Goal: Information Seeking & Learning: Compare options

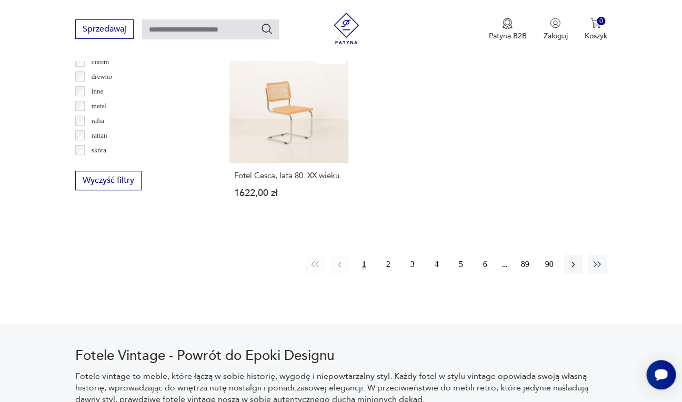
scroll to position [1537, 0]
click at [389, 254] on button "2" at bounding box center [387, 263] width 19 height 19
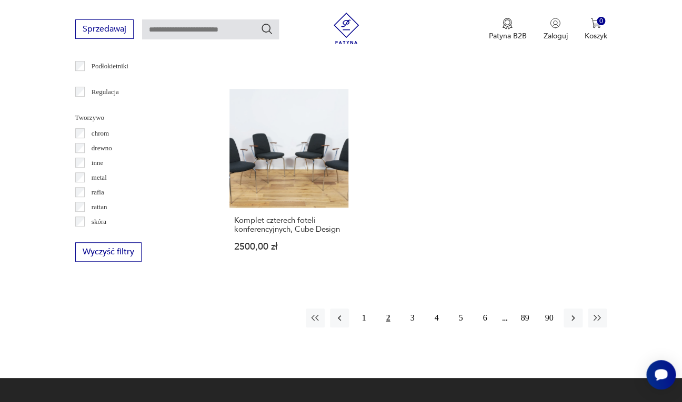
scroll to position [1468, 0]
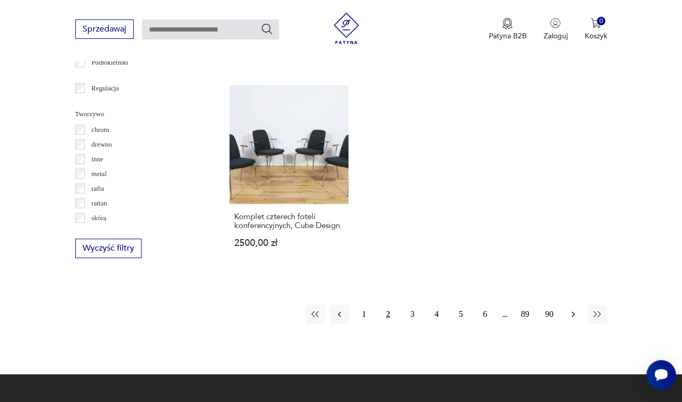
click at [572, 309] on icon "button" at bounding box center [573, 314] width 11 height 11
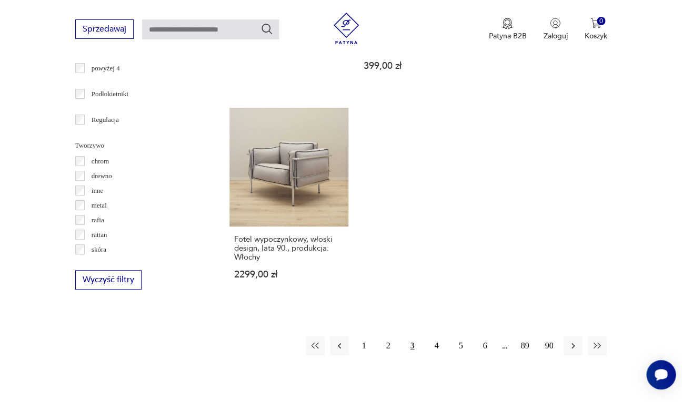
scroll to position [1437, 0]
click at [577, 340] on icon "button" at bounding box center [573, 345] width 11 height 11
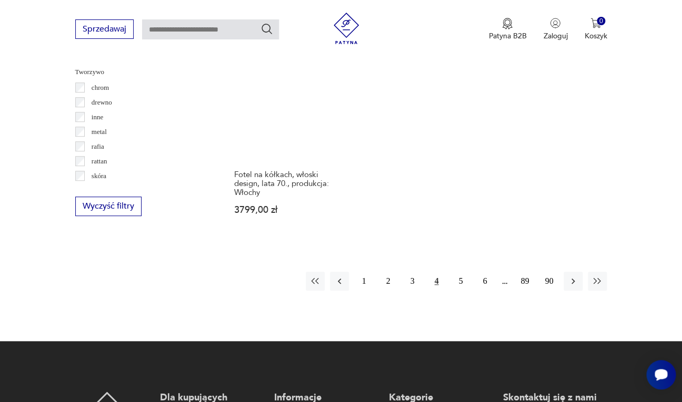
scroll to position [1515, 0]
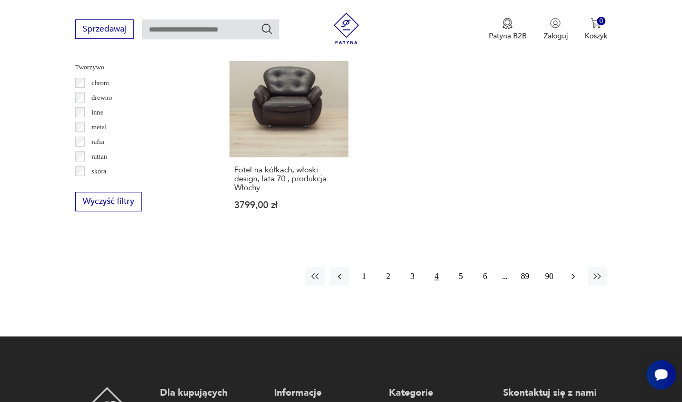
click at [573, 274] on icon "button" at bounding box center [572, 277] width 3 height 6
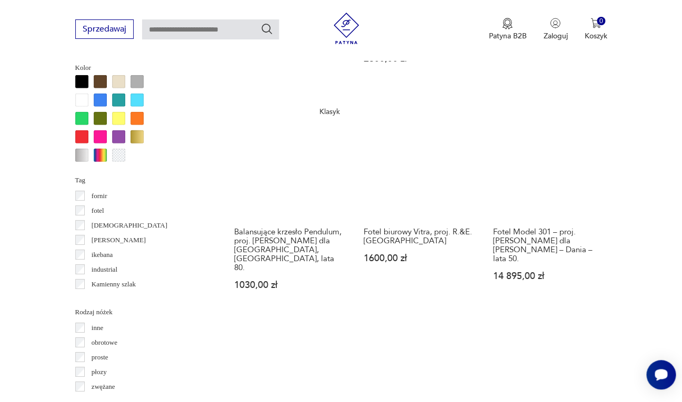
scroll to position [1018, 0]
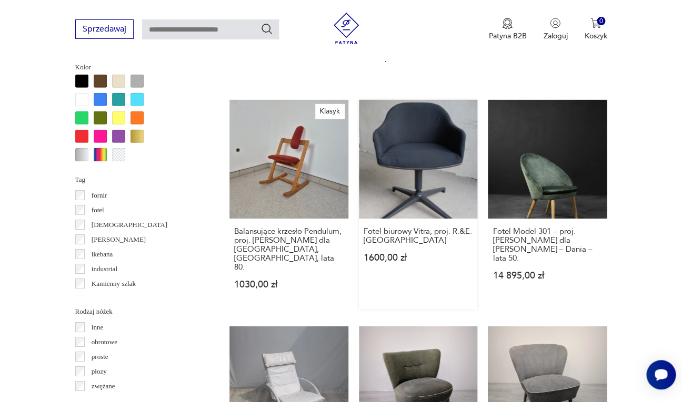
click at [432, 142] on link "Fotel biurowy Vitra, proj. R.&E. Bouroullec 1600,00 zł" at bounding box center [418, 205] width 119 height 210
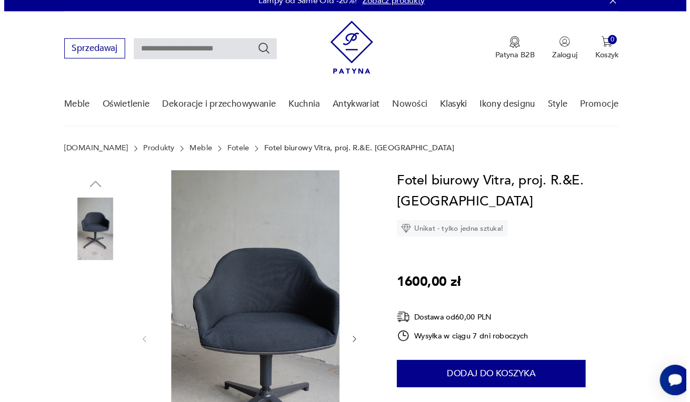
scroll to position [2, 0]
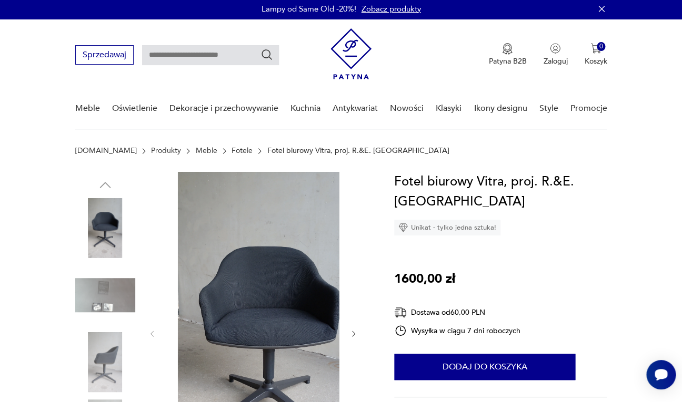
click at [251, 329] on img at bounding box center [268, 333] width 203 height 322
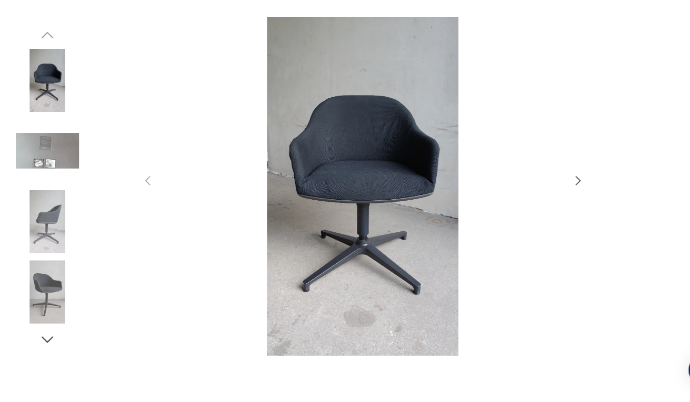
click at [44, 234] on img at bounding box center [46, 234] width 60 height 60
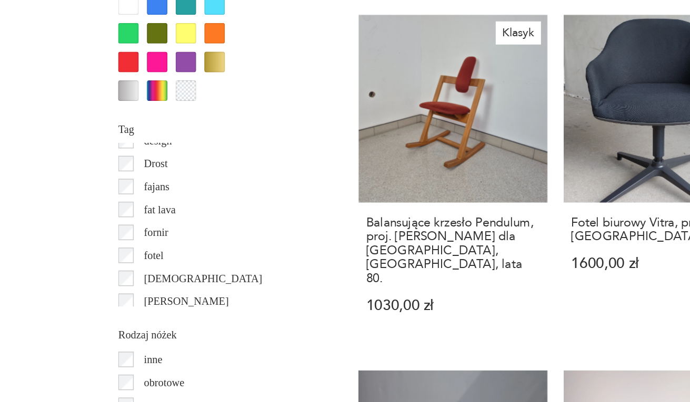
scroll to position [149, 0]
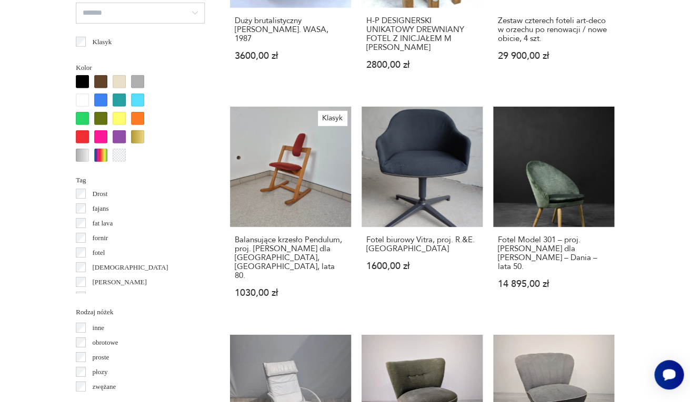
click at [655, 244] on section "Filtruj produkty Cena MIN MAX OK Promocja Datowanie OK Kraj pochodzenia Dania (…" at bounding box center [345, 128] width 690 height 1417
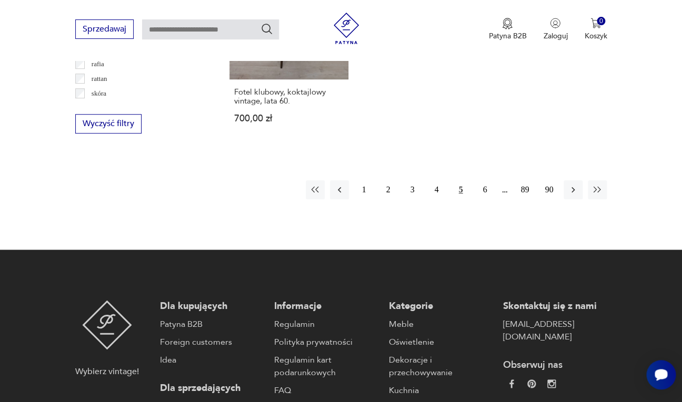
scroll to position [1526, 0]
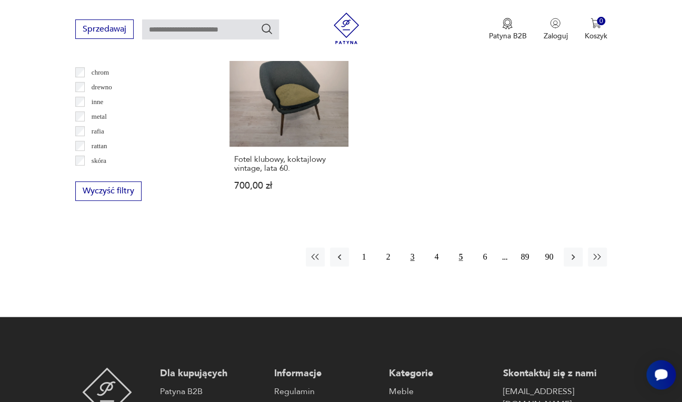
click at [412, 248] on button "3" at bounding box center [411, 257] width 19 height 19
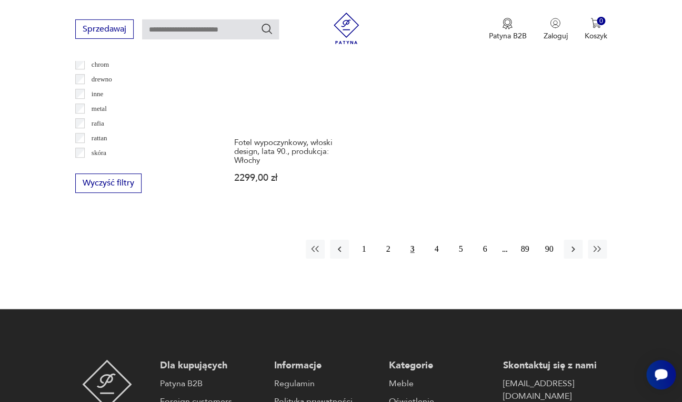
scroll to position [1540, 0]
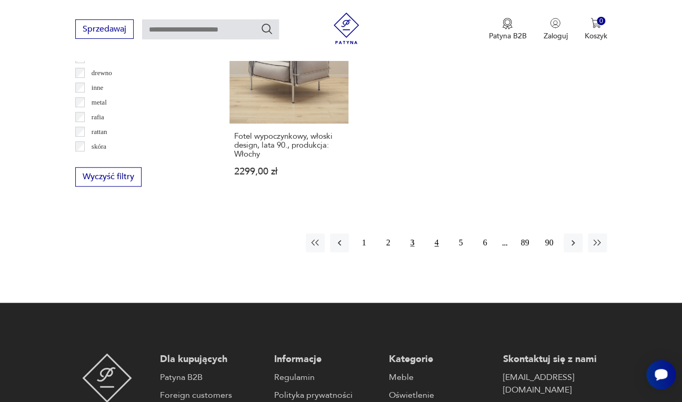
click at [437, 234] on button "4" at bounding box center [436, 243] width 19 height 19
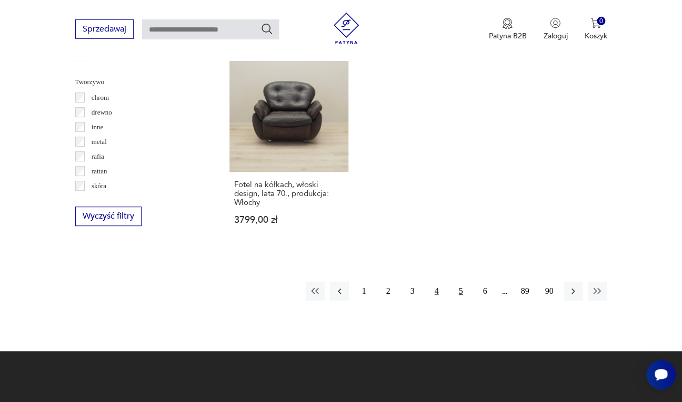
click at [464, 282] on button "5" at bounding box center [460, 291] width 19 height 19
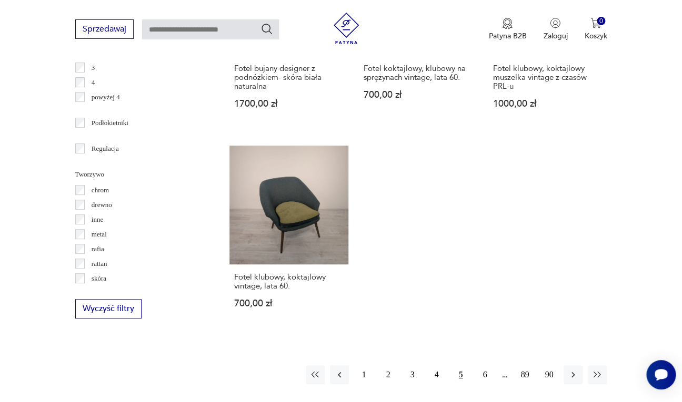
scroll to position [1426, 0]
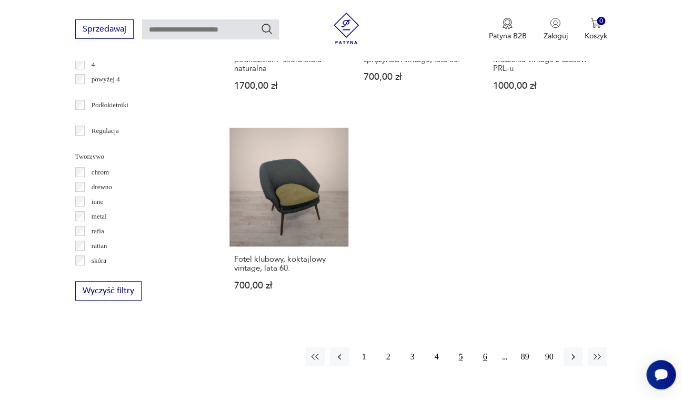
click at [485, 348] on button "6" at bounding box center [484, 357] width 19 height 19
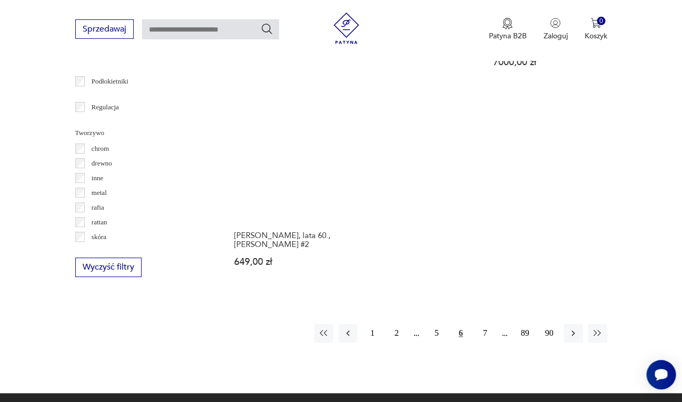
scroll to position [1451, 0]
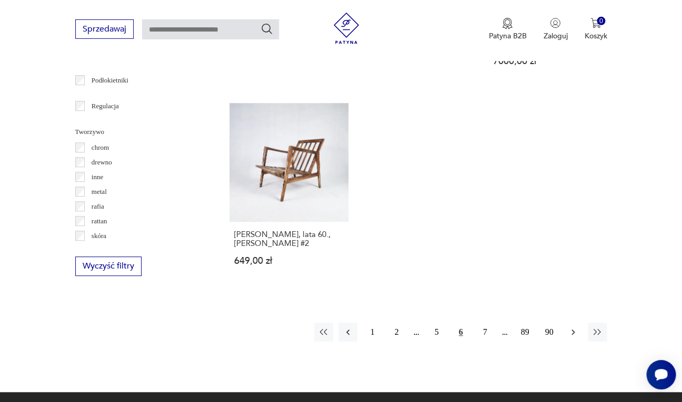
click at [575, 327] on icon "button" at bounding box center [573, 332] width 11 height 11
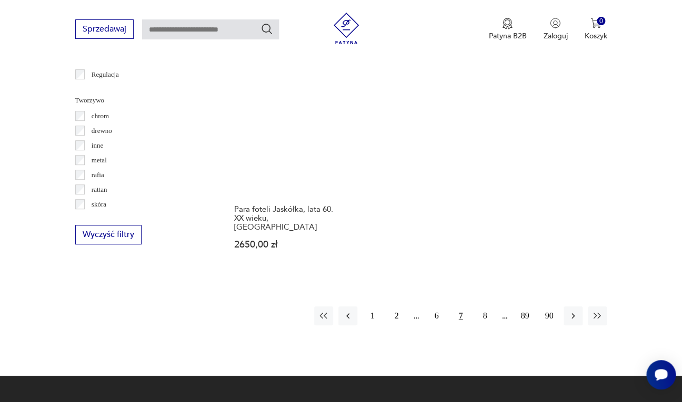
scroll to position [1483, 0]
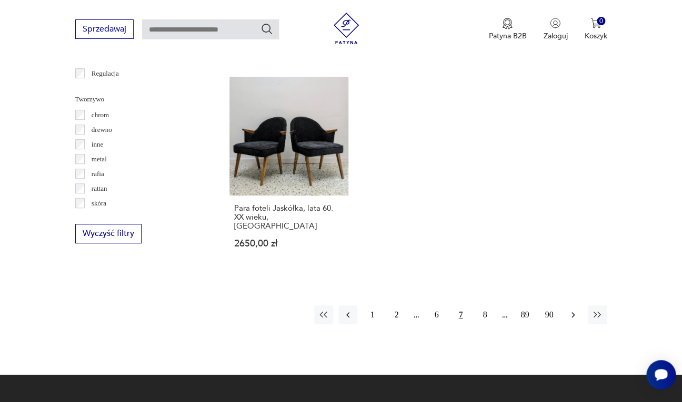
click at [573, 310] on icon "button" at bounding box center [573, 315] width 11 height 11
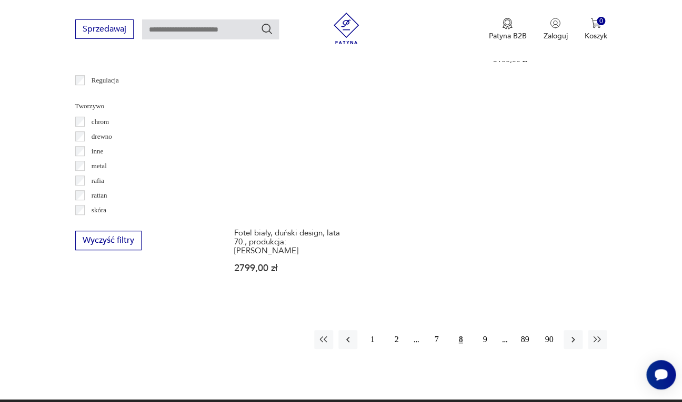
scroll to position [1477, 0]
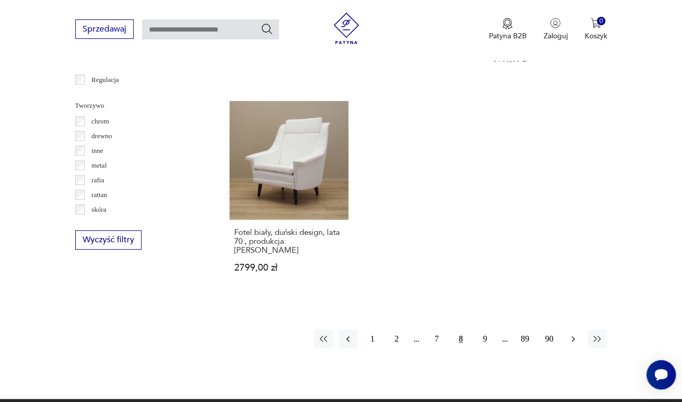
click at [571, 334] on icon "button" at bounding box center [573, 339] width 11 height 11
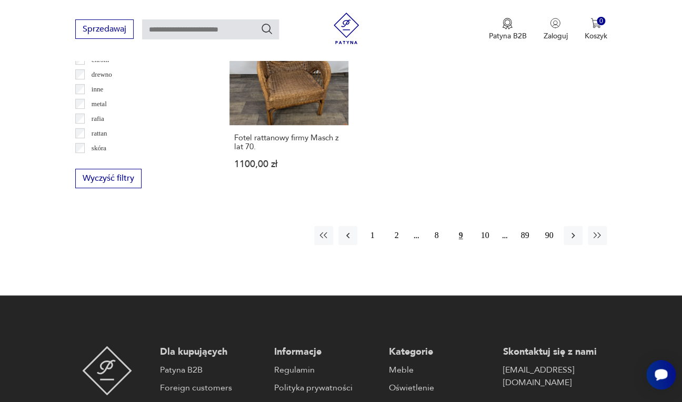
scroll to position [1540, 0]
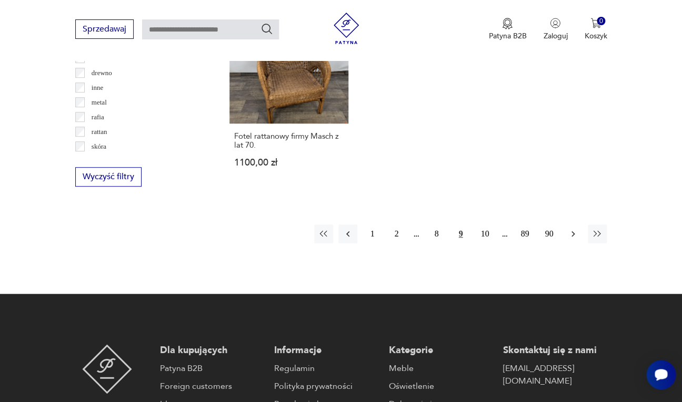
click at [573, 229] on icon "button" at bounding box center [573, 234] width 11 height 11
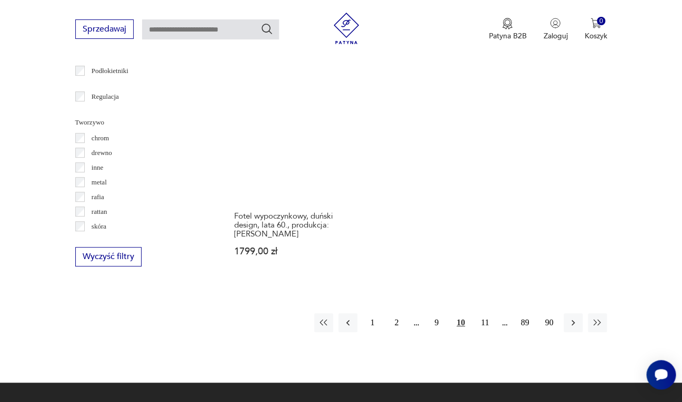
scroll to position [1473, 0]
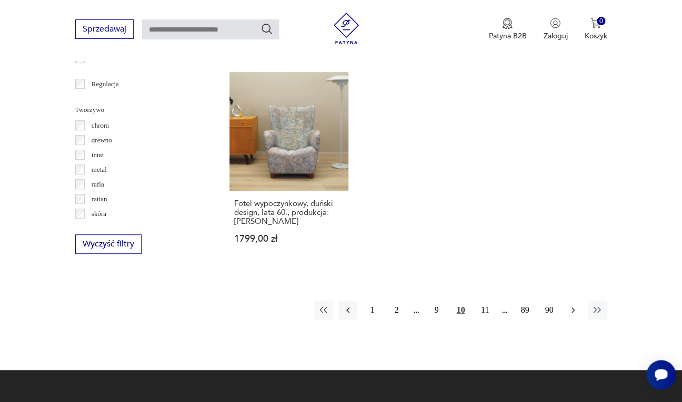
click at [571, 305] on icon "button" at bounding box center [573, 310] width 11 height 11
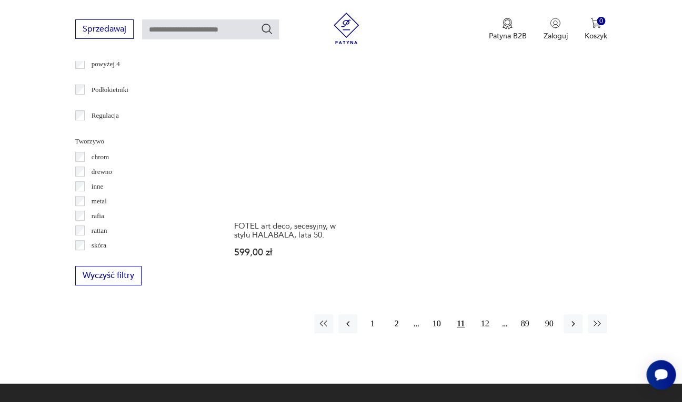
scroll to position [1478, 0]
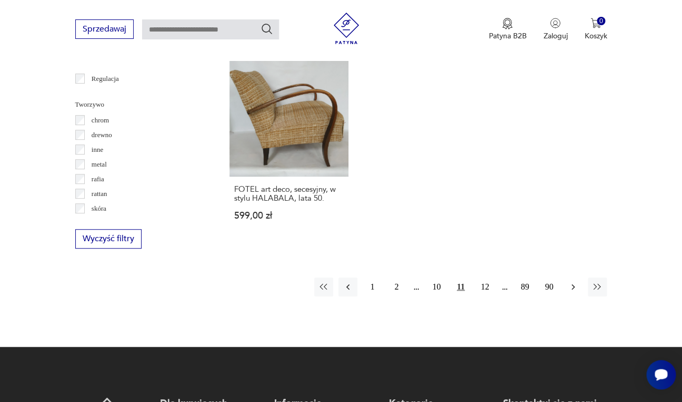
click at [571, 282] on icon "button" at bounding box center [573, 287] width 11 height 11
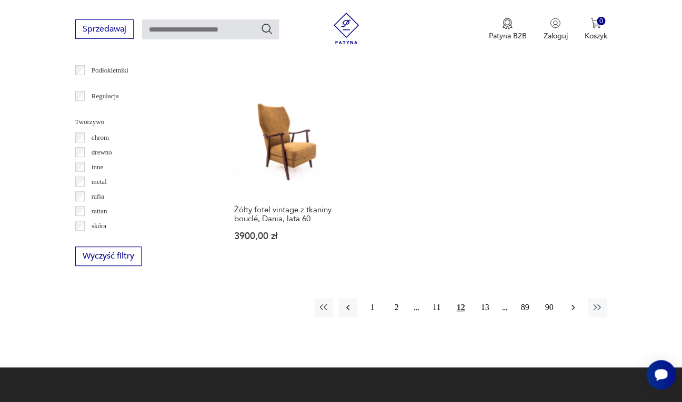
click at [572, 303] on icon "button" at bounding box center [573, 308] width 11 height 11
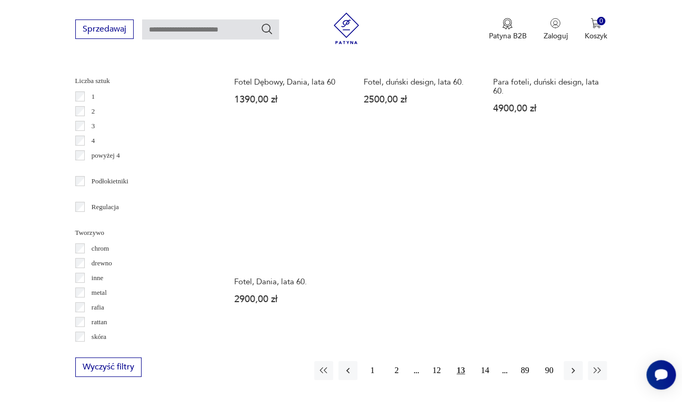
scroll to position [1350, 0]
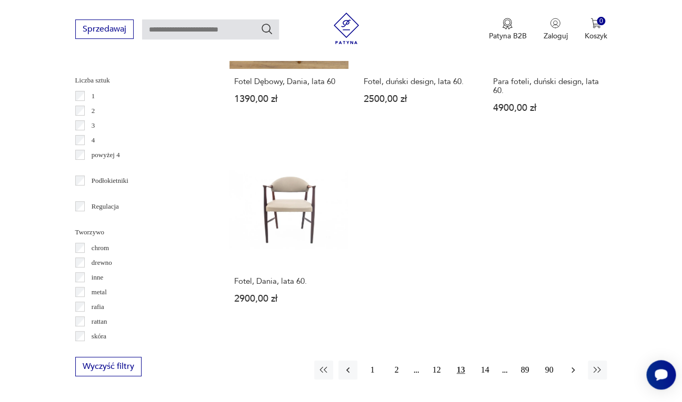
click at [572, 365] on icon "button" at bounding box center [573, 370] width 11 height 11
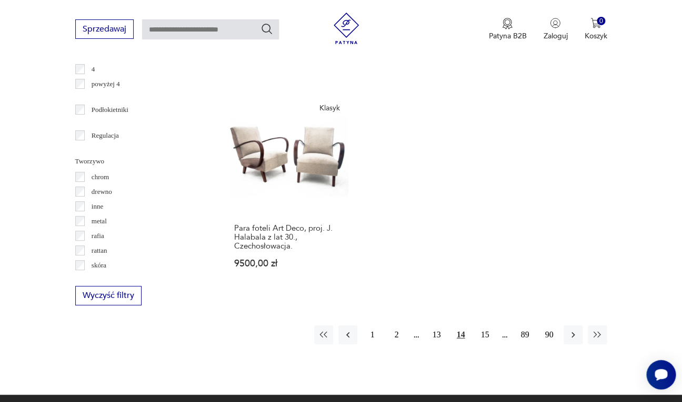
scroll to position [1424, 0]
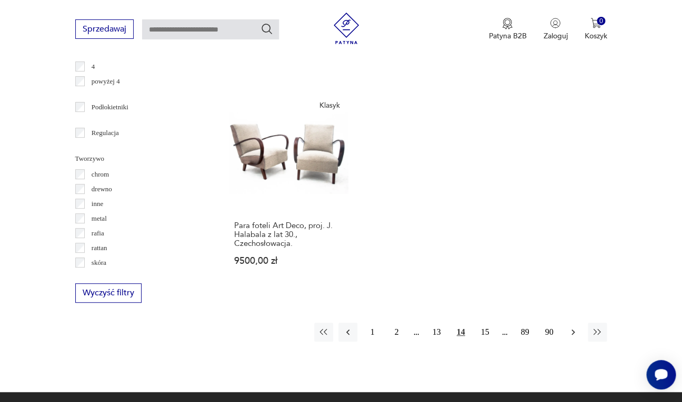
click at [577, 327] on icon "button" at bounding box center [573, 332] width 11 height 11
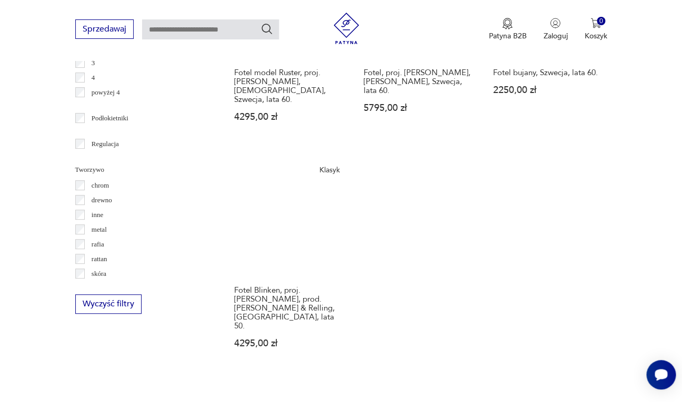
scroll to position [1414, 0]
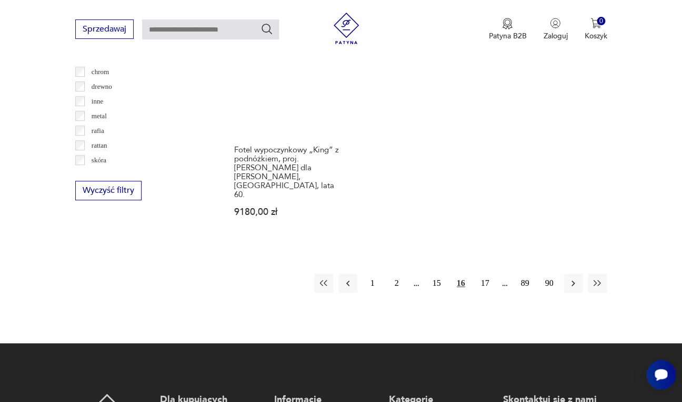
scroll to position [1552, 0]
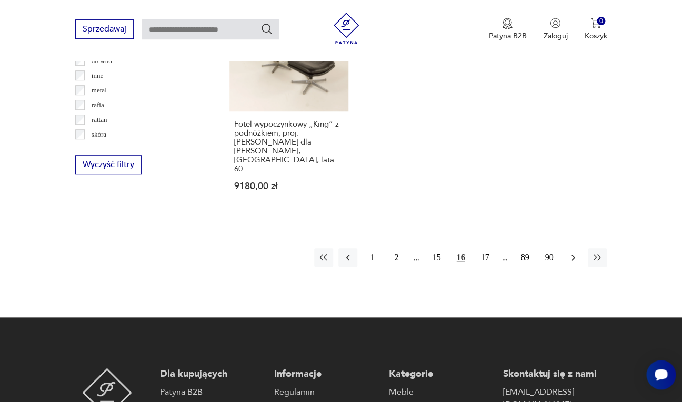
click at [574, 253] on icon "button" at bounding box center [573, 258] width 11 height 11
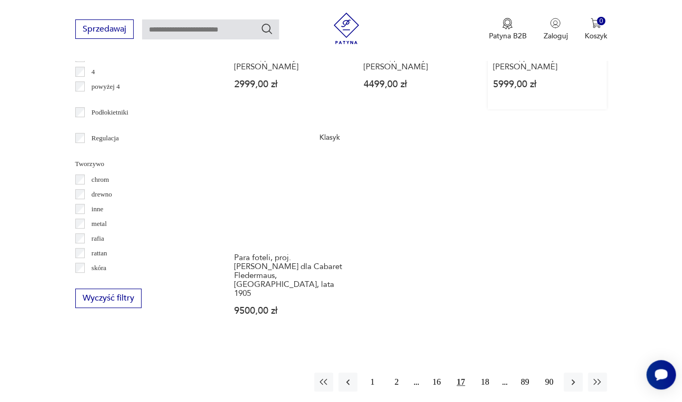
scroll to position [1428, 0]
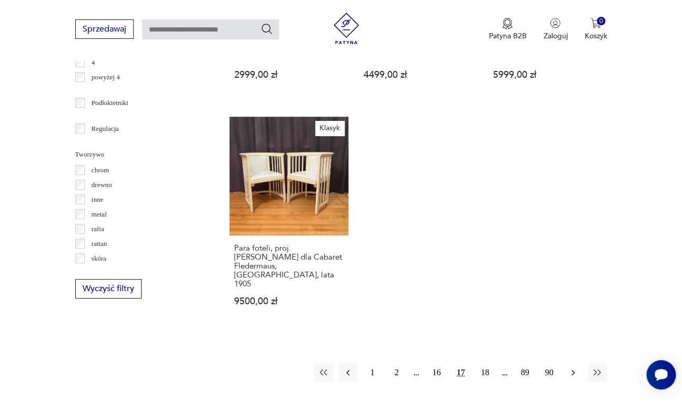
click at [572, 370] on icon "button" at bounding box center [572, 373] width 3 height 6
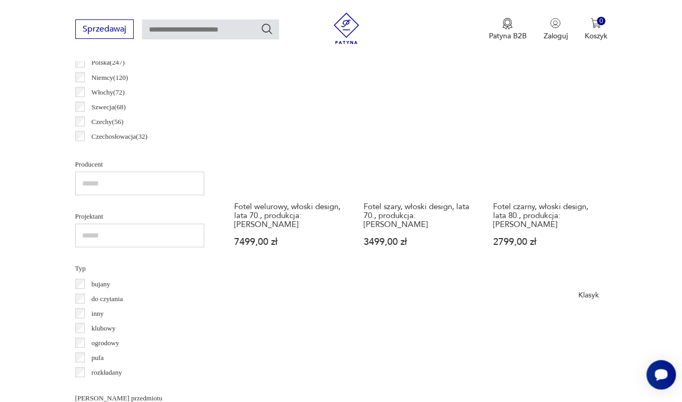
scroll to position [610, 0]
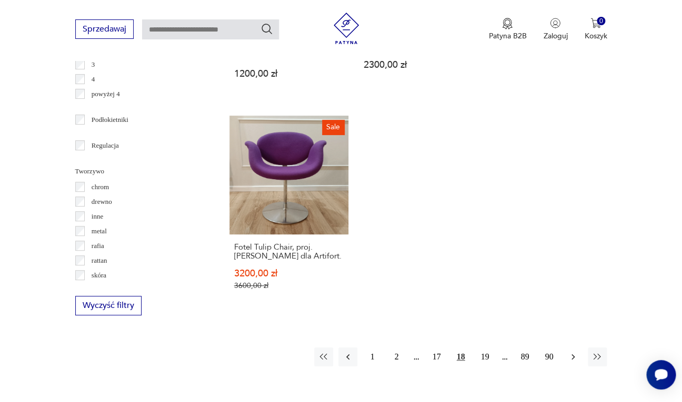
click at [572, 355] on icon "button" at bounding box center [572, 358] width 3 height 6
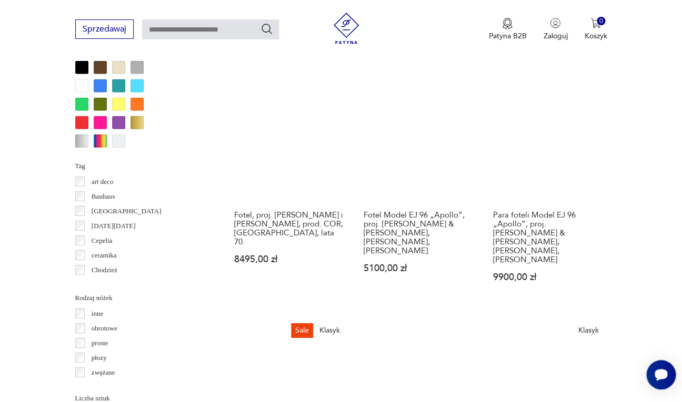
scroll to position [1032, 0]
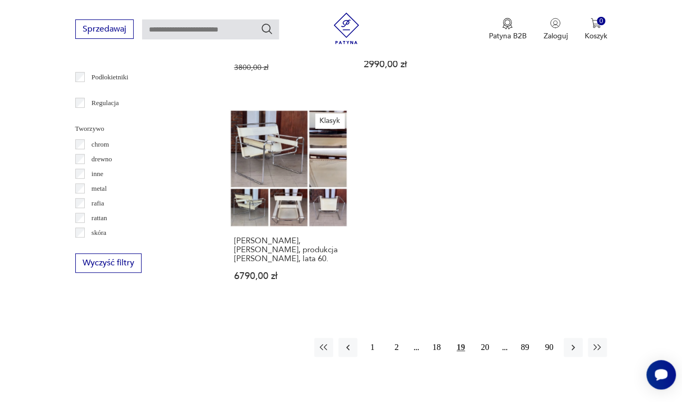
click at [572, 338] on button "button" at bounding box center [572, 347] width 19 height 19
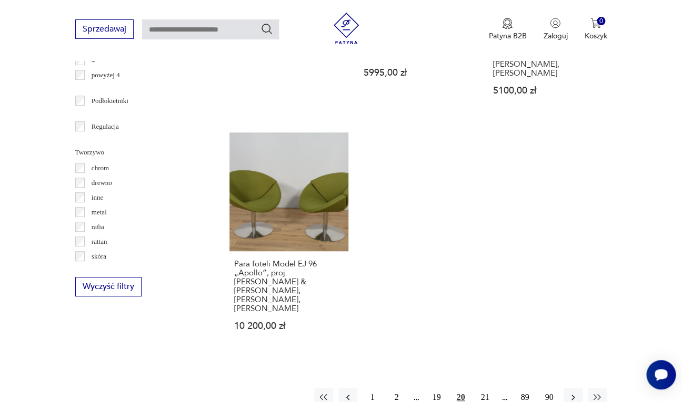
scroll to position [1438, 0]
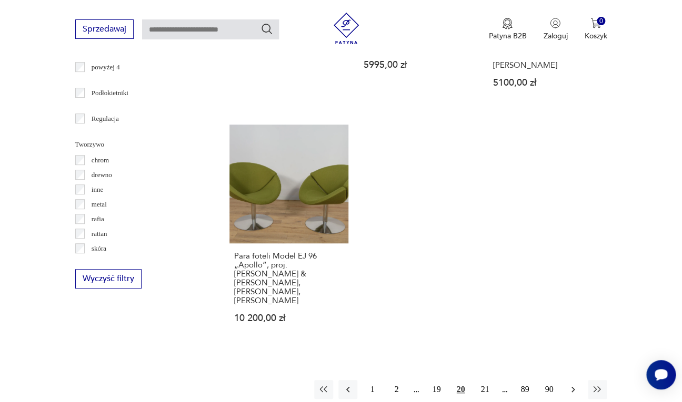
click at [573, 385] on icon "button" at bounding box center [573, 390] width 11 height 11
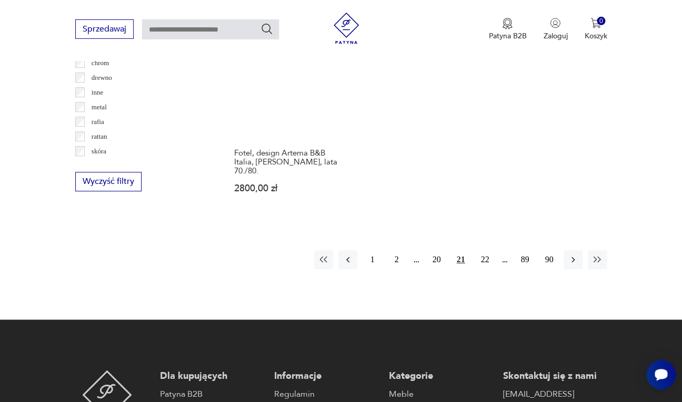
scroll to position [1490, 0]
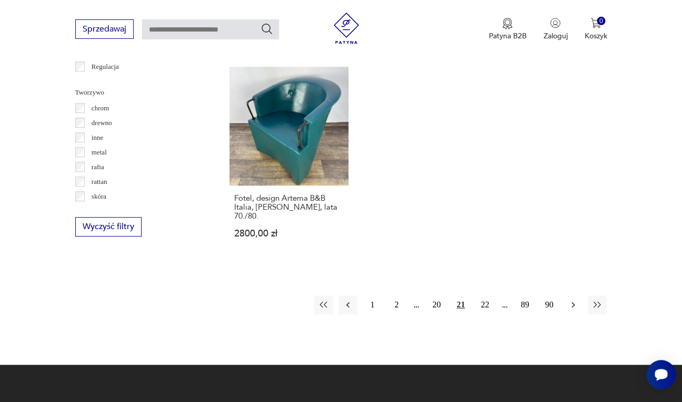
click at [571, 300] on icon "button" at bounding box center [573, 305] width 11 height 11
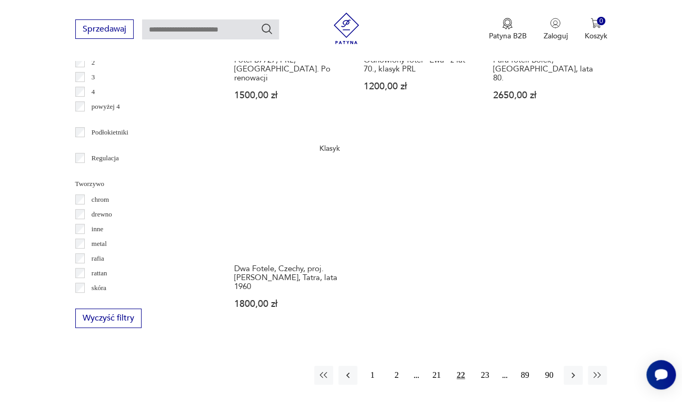
scroll to position [1421, 0]
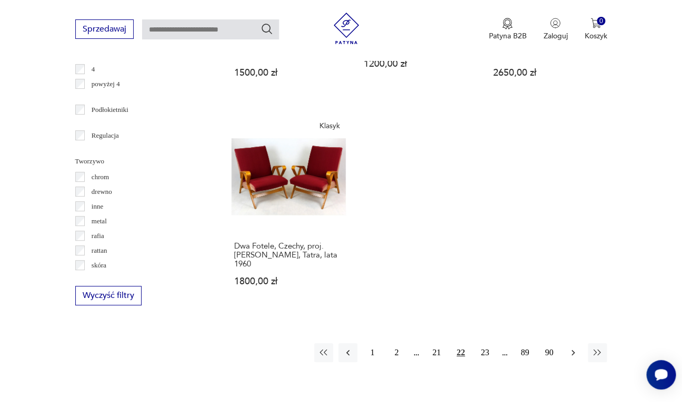
click at [572, 348] on icon "button" at bounding box center [573, 353] width 11 height 11
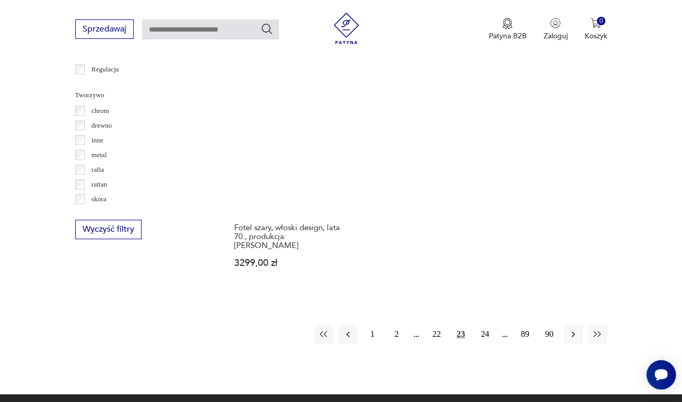
scroll to position [1488, 0]
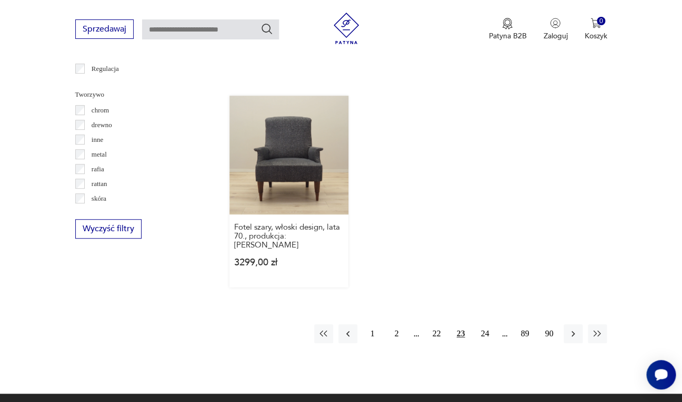
click at [300, 118] on link "Fotel szary, włoski design, lata 70., produkcja: Włochy 3299,00 zł" at bounding box center [288, 192] width 119 height 192
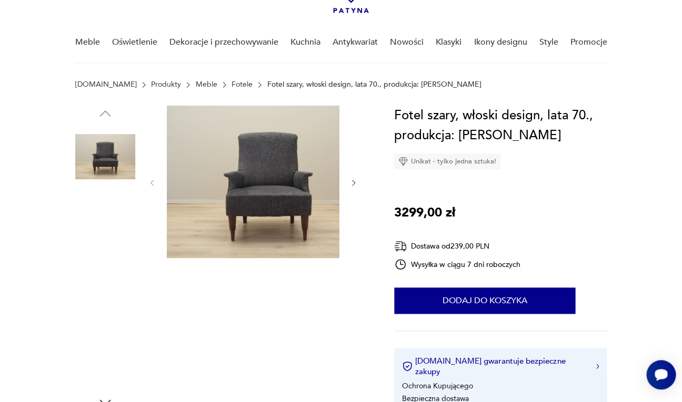
scroll to position [51, 0]
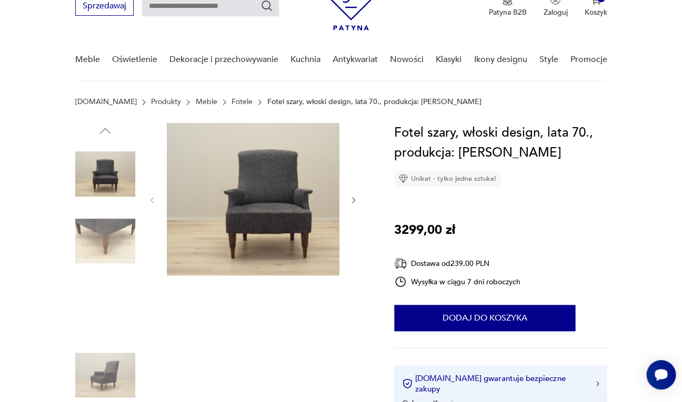
click at [111, 369] on img at bounding box center [105, 376] width 60 height 60
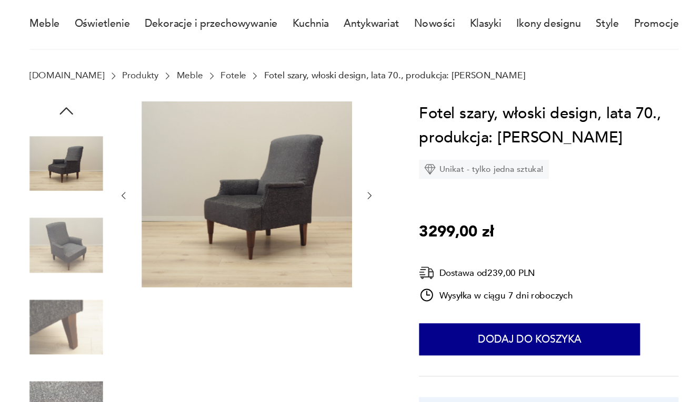
click at [107, 130] on icon "button" at bounding box center [104, 131] width 11 height 6
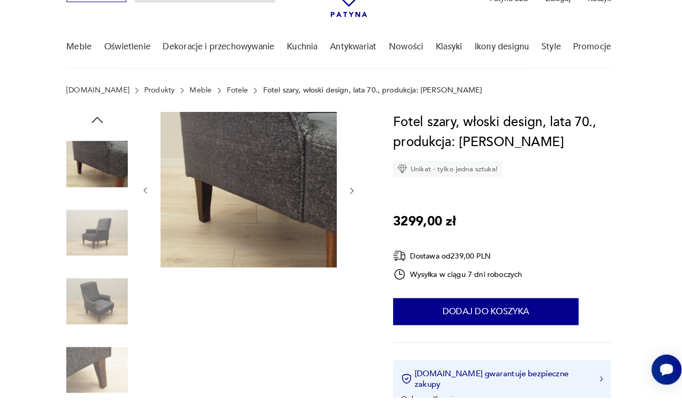
click at [100, 241] on img at bounding box center [105, 242] width 60 height 60
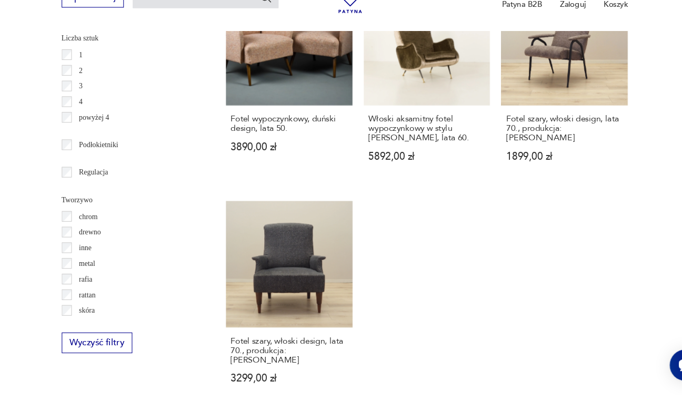
scroll to position [1364, 0]
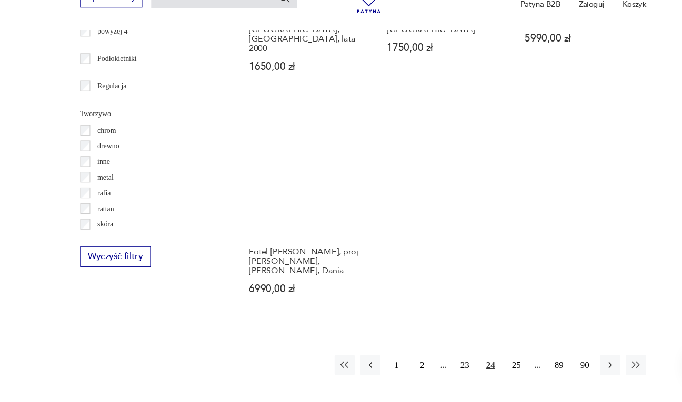
scroll to position [1445, 0]
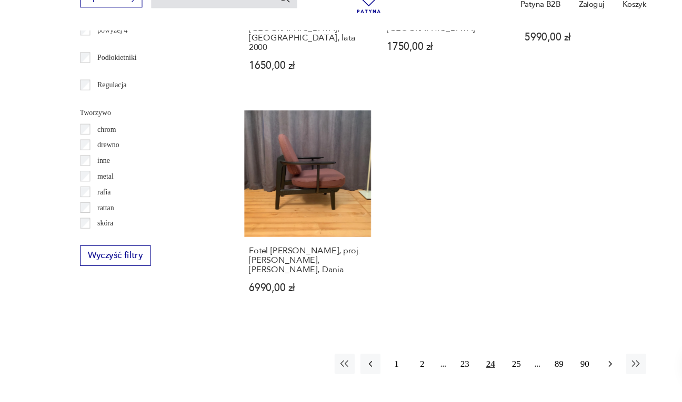
click at [573, 371] on icon "button" at bounding box center [572, 374] width 3 height 6
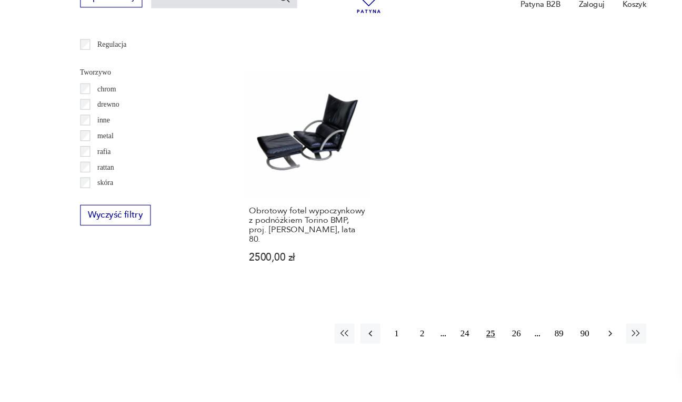
scroll to position [1486, 0]
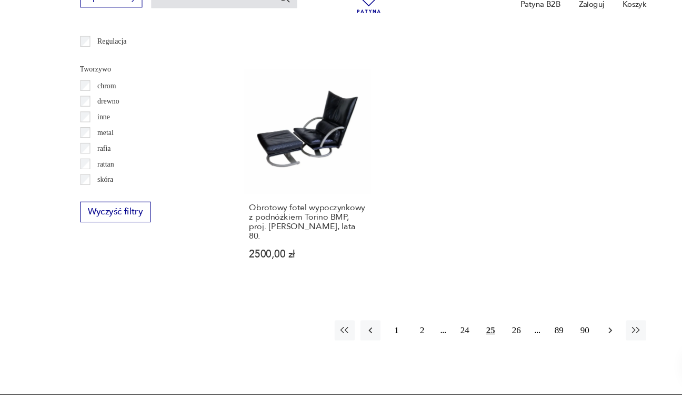
click at [575, 337] on icon "button" at bounding box center [573, 342] width 11 height 11
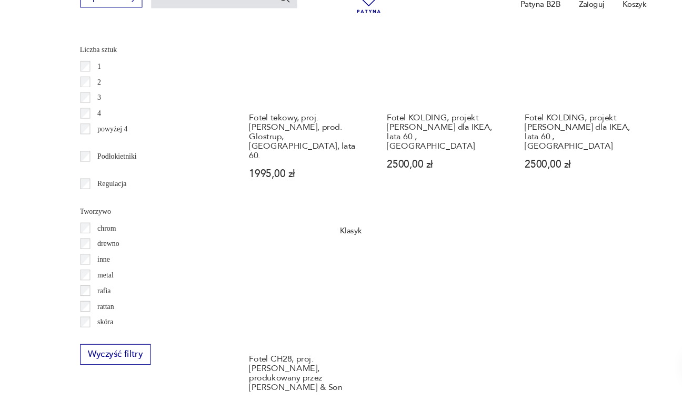
scroll to position [1378, 0]
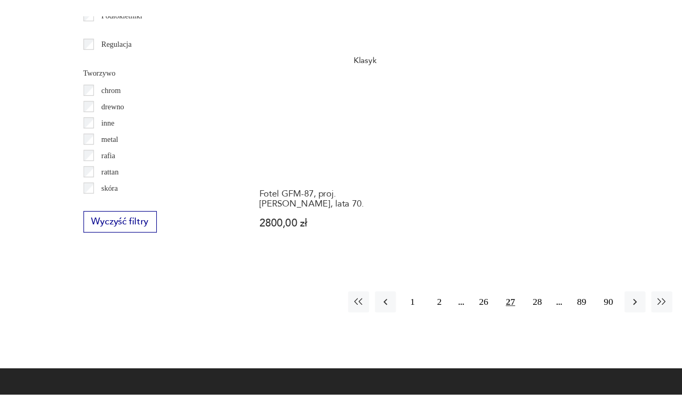
scroll to position [1473, 0]
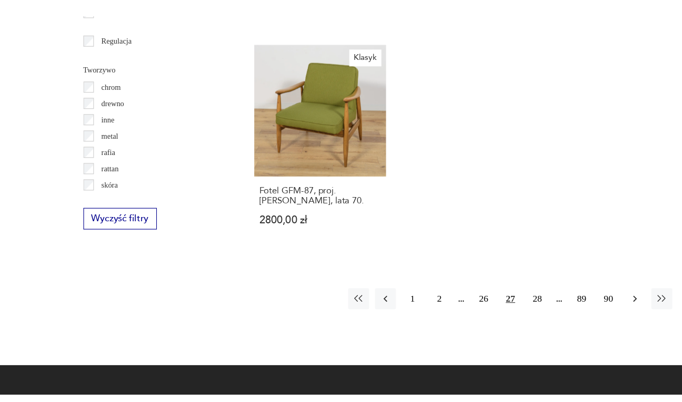
click at [575, 311] on icon "button" at bounding box center [573, 316] width 11 height 11
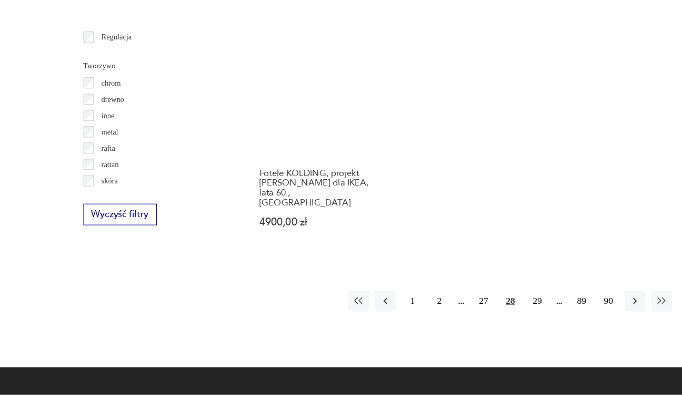
scroll to position [1482, 0]
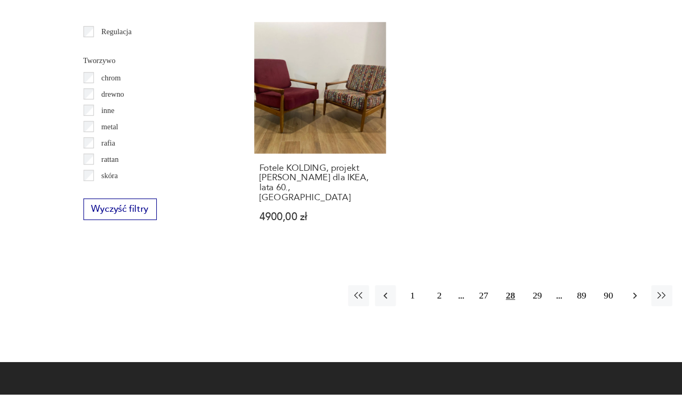
click at [574, 308] on icon "button" at bounding box center [573, 313] width 11 height 11
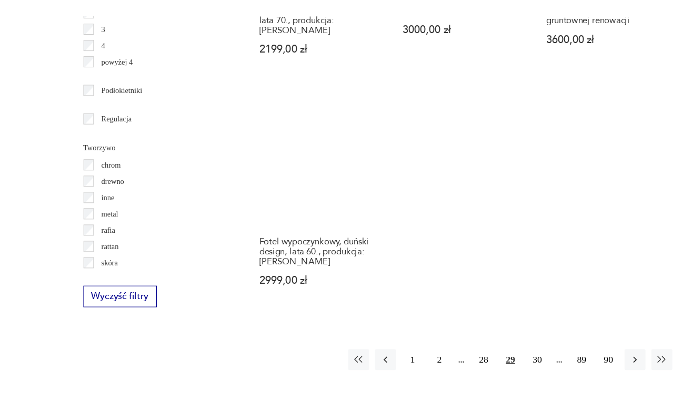
scroll to position [1430, 0]
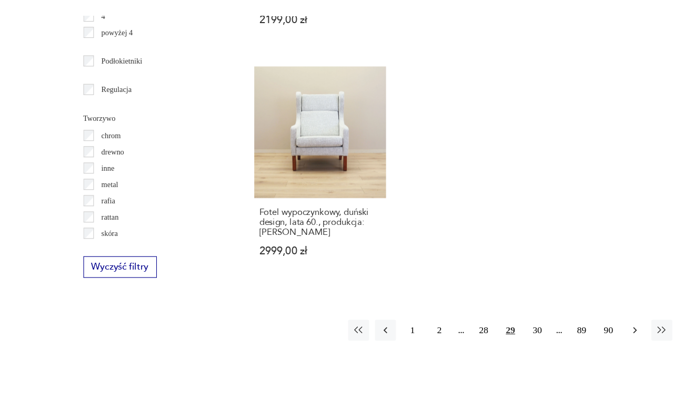
click at [574, 339] on icon "button" at bounding box center [573, 344] width 11 height 11
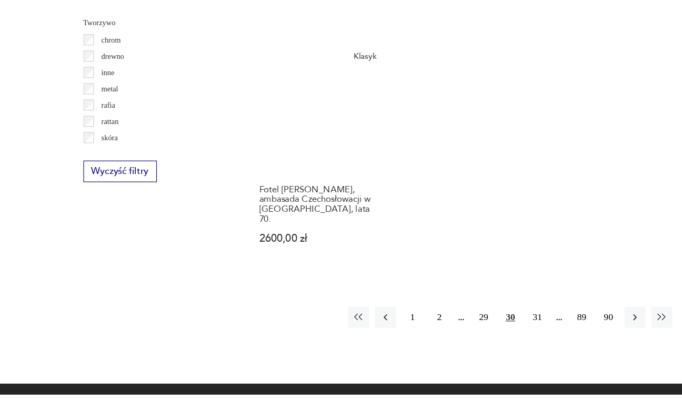
scroll to position [1517, 0]
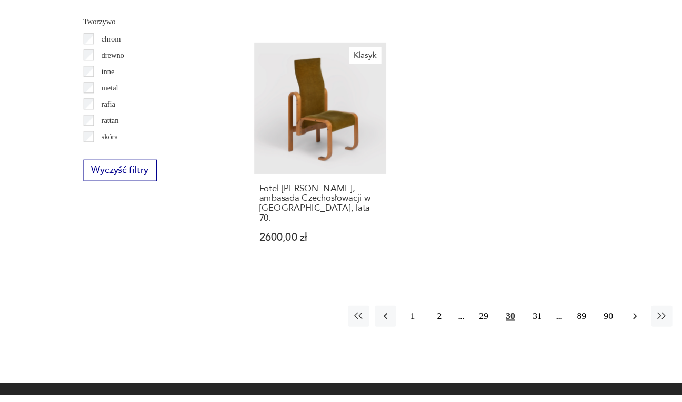
click at [575, 323] on button "button" at bounding box center [572, 332] width 19 height 19
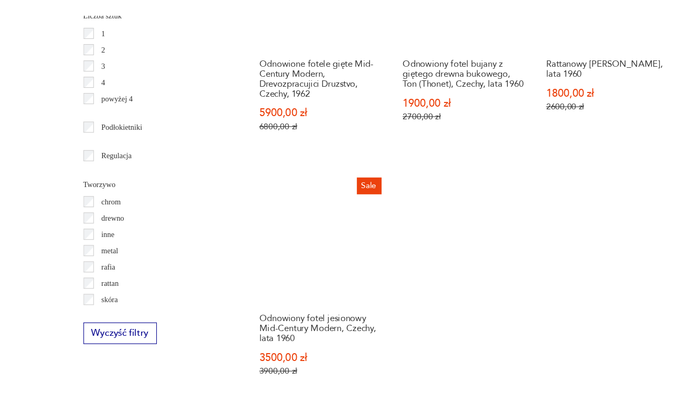
scroll to position [1406, 0]
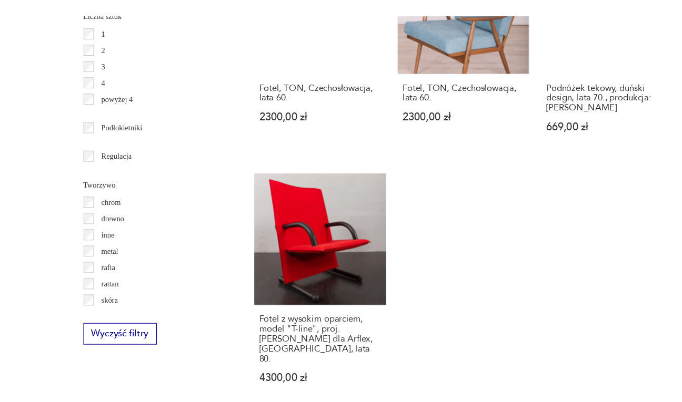
scroll to position [1416, 0]
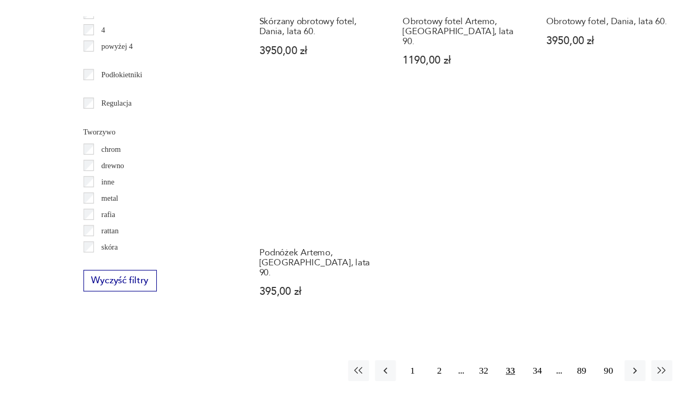
scroll to position [1418, 0]
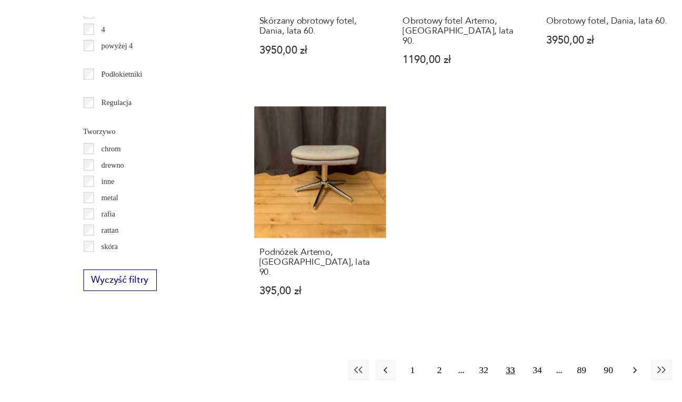
click at [571, 375] on icon "button" at bounding box center [573, 380] width 11 height 11
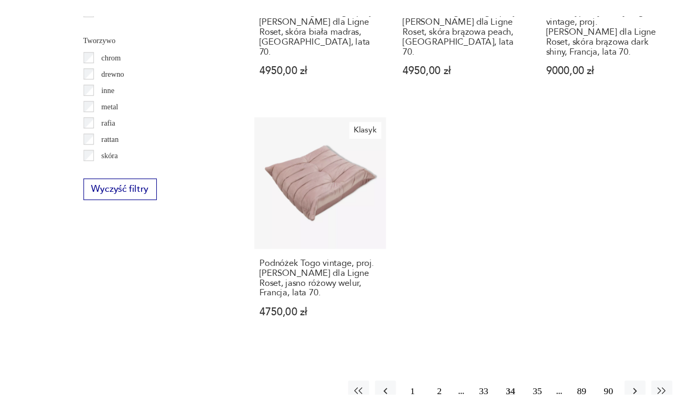
scroll to position [1513, 0]
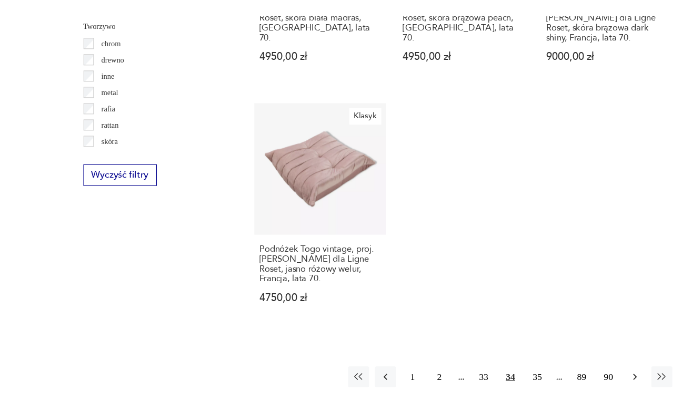
click at [575, 381] on icon "button" at bounding box center [573, 386] width 11 height 11
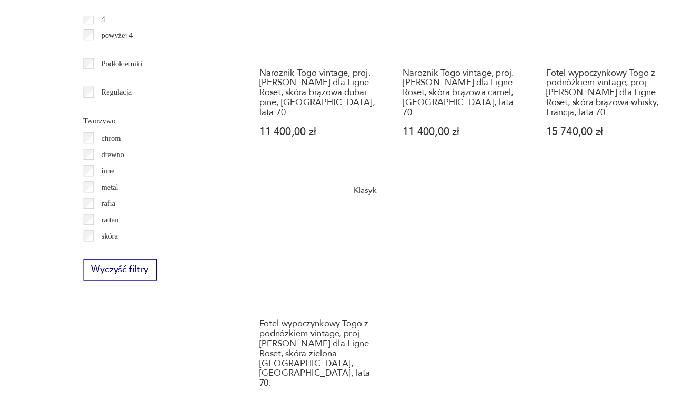
scroll to position [1471, 0]
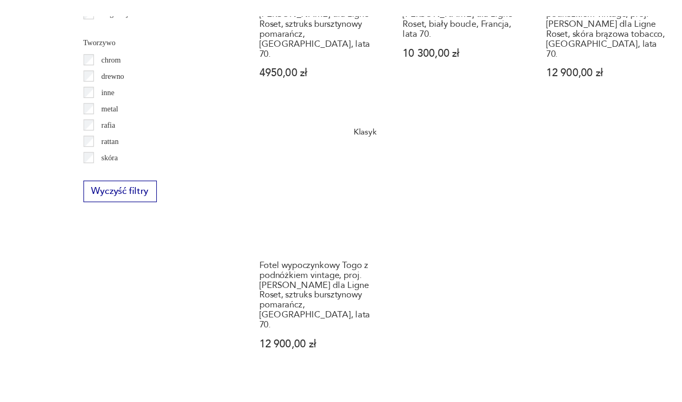
scroll to position [1506, 0]
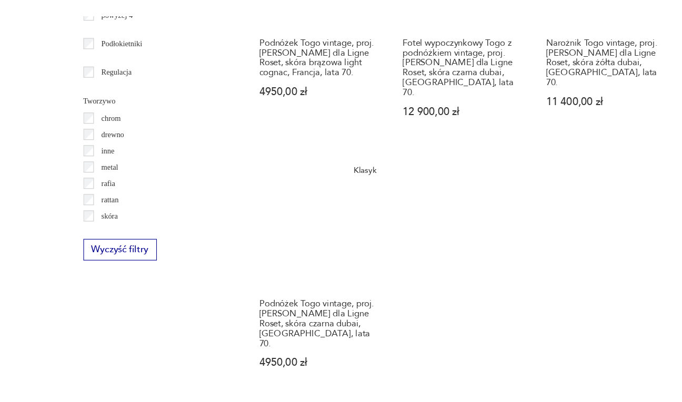
scroll to position [1472, 0]
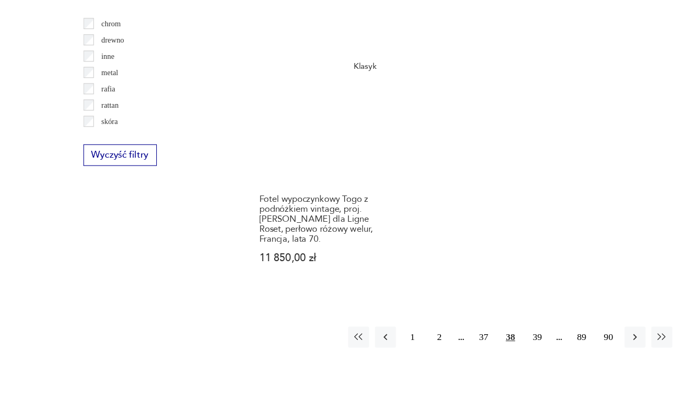
scroll to position [1533, 0]
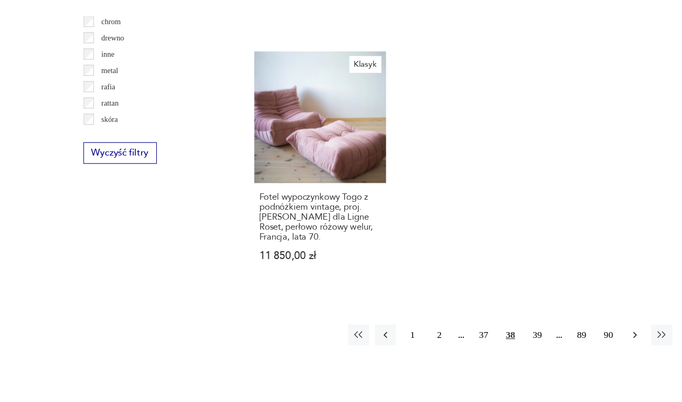
click at [575, 344] on icon "button" at bounding box center [573, 349] width 11 height 11
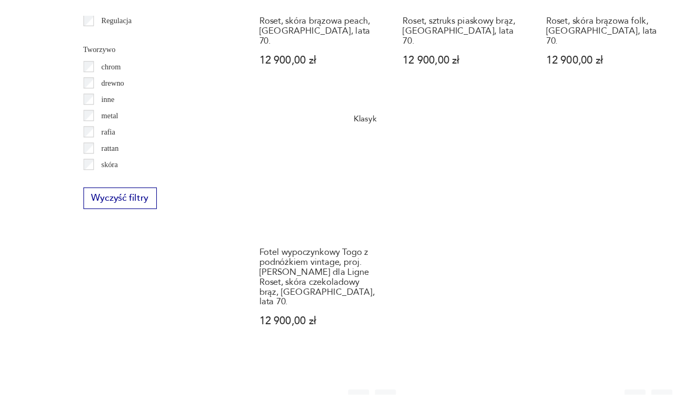
scroll to position [1510, 0]
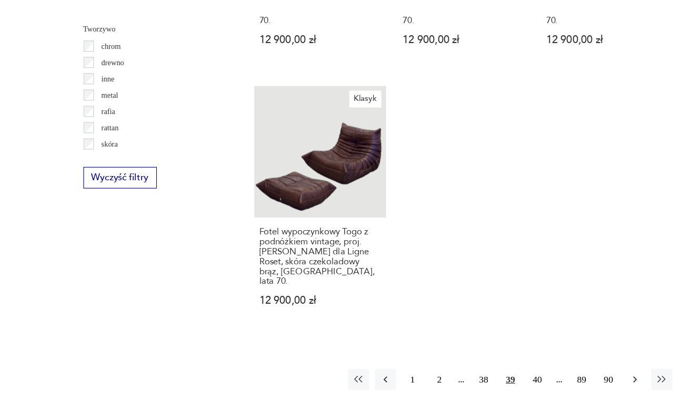
click at [573, 387] on icon "button" at bounding box center [572, 390] width 3 height 6
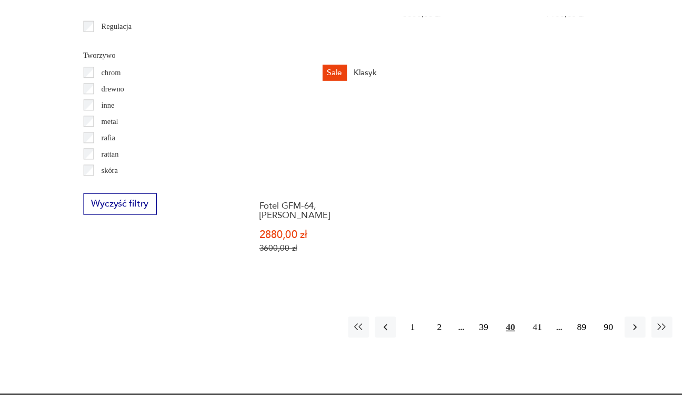
scroll to position [1489, 0]
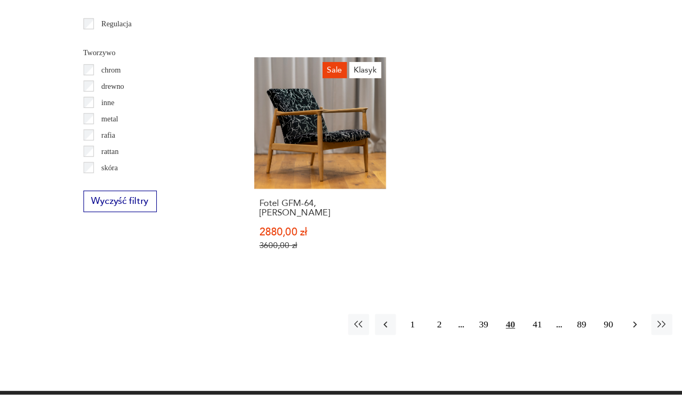
click at [573, 337] on icon "button" at bounding box center [572, 340] width 3 height 6
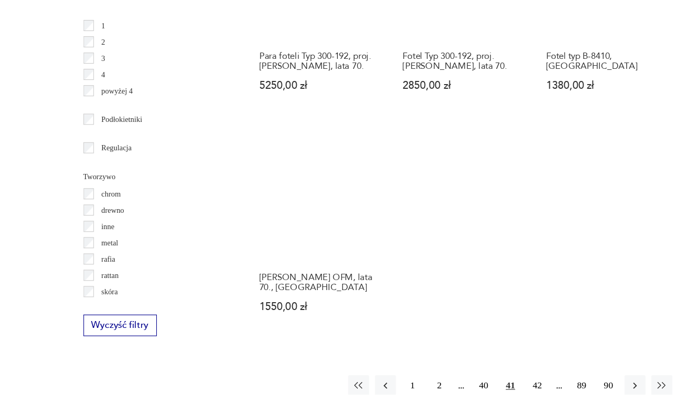
scroll to position [1378, 0]
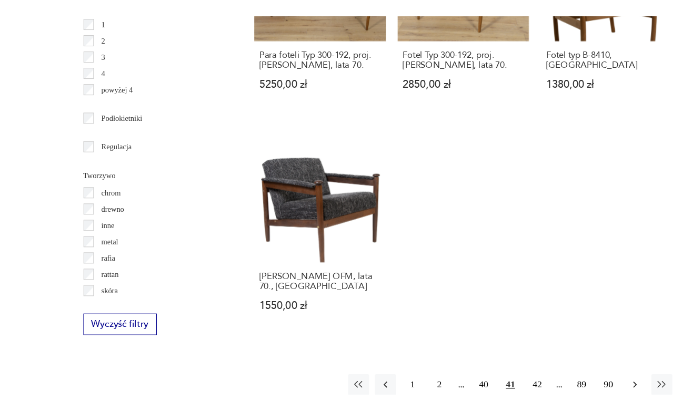
click at [572, 388] on icon "button" at bounding box center [573, 393] width 11 height 11
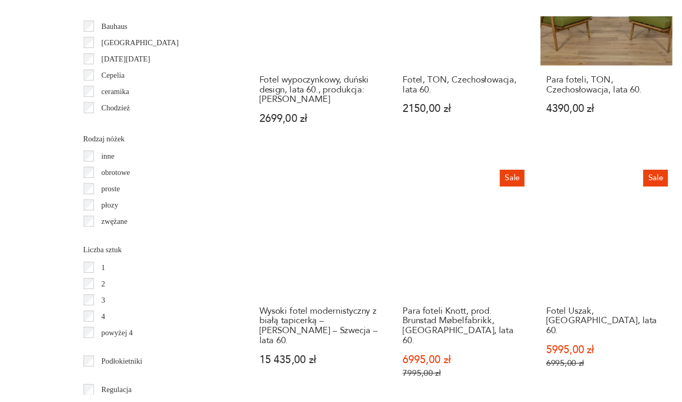
scroll to position [1159, 0]
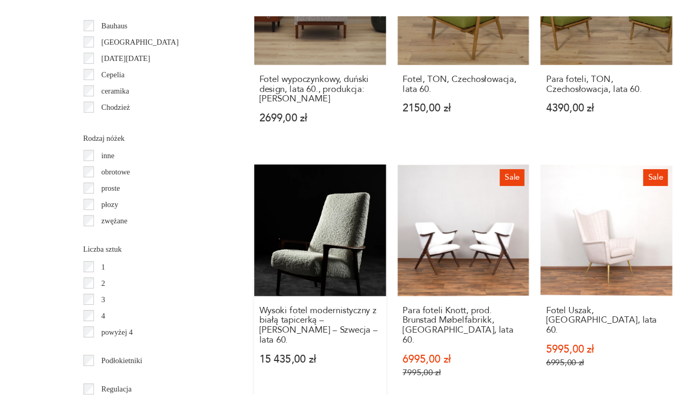
click at [286, 249] on link "Wysoki fotel modernistyczny z białą tapicerką – Bröderna Andersson – Szwecja – …" at bounding box center [288, 301] width 119 height 213
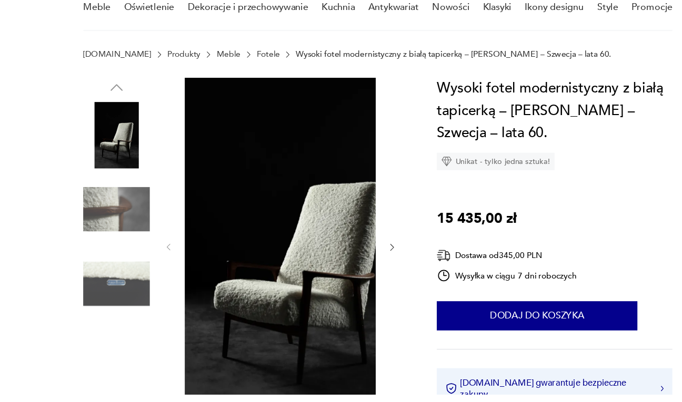
scroll to position [86, 0]
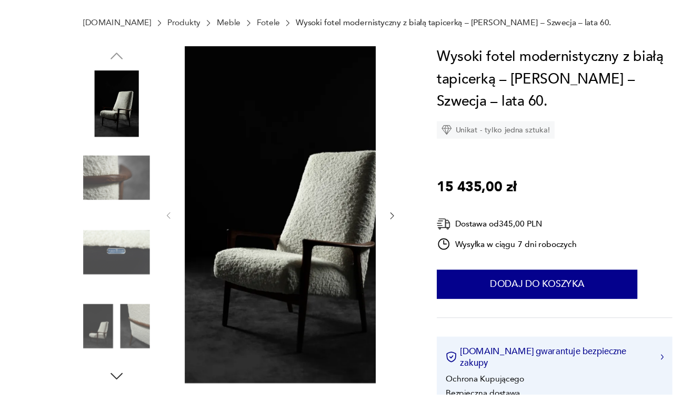
click at [126, 330] on img at bounding box center [105, 341] width 60 height 60
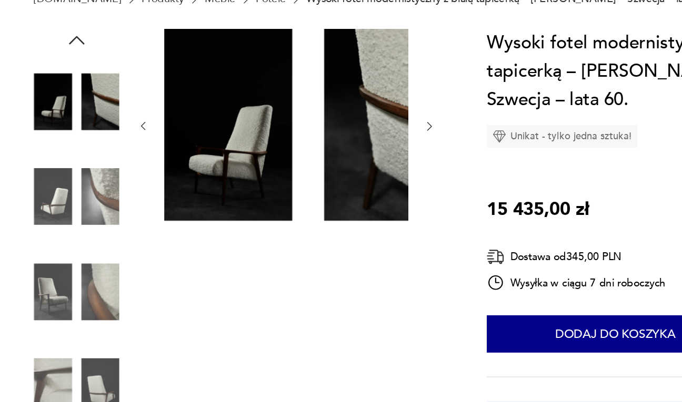
click at [127, 204] on img at bounding box center [105, 206] width 60 height 60
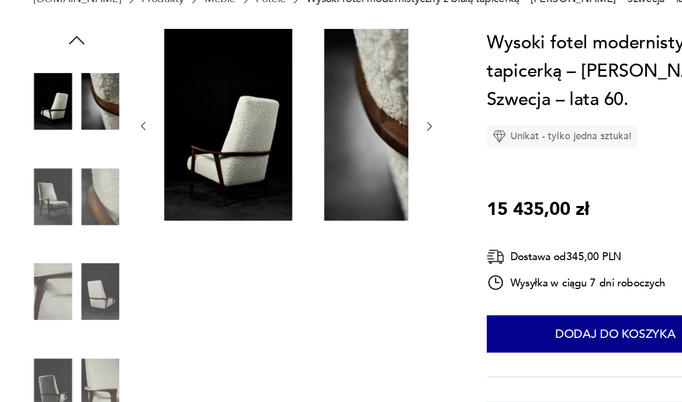
click at [94, 205] on img at bounding box center [105, 206] width 60 height 60
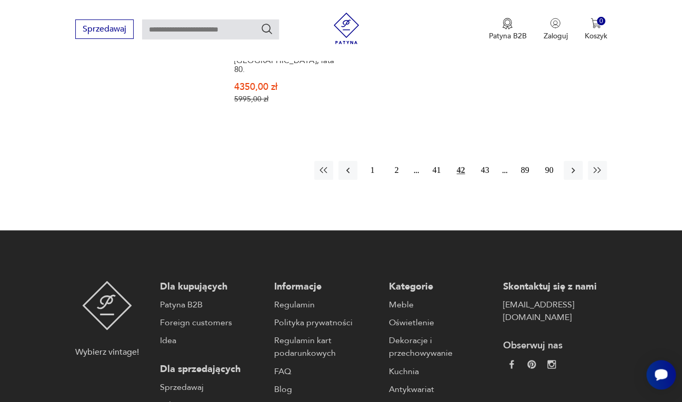
scroll to position [1662, 0]
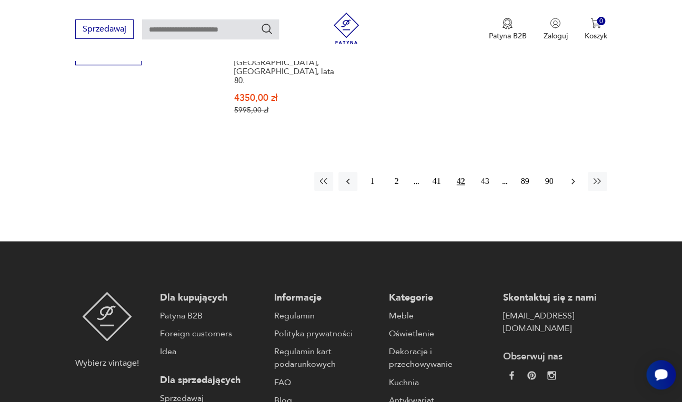
click at [571, 176] on icon "button" at bounding box center [573, 181] width 11 height 11
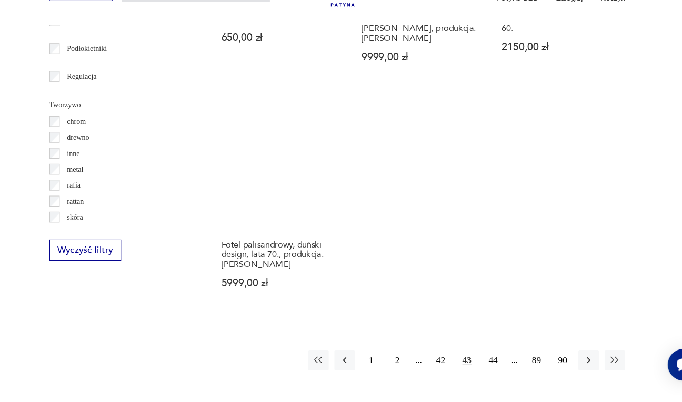
scroll to position [1475, 0]
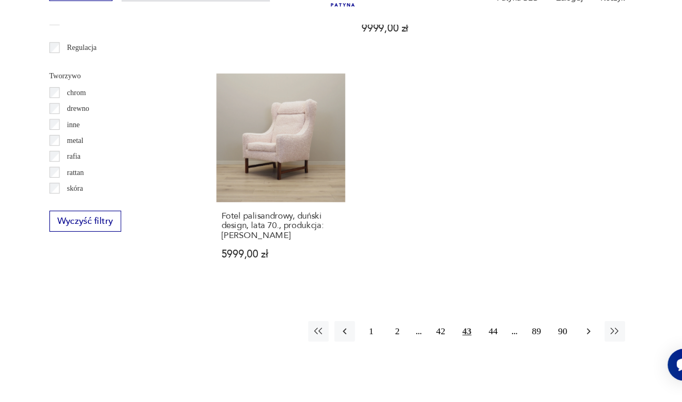
click at [573, 339] on icon "button" at bounding box center [573, 344] width 11 height 11
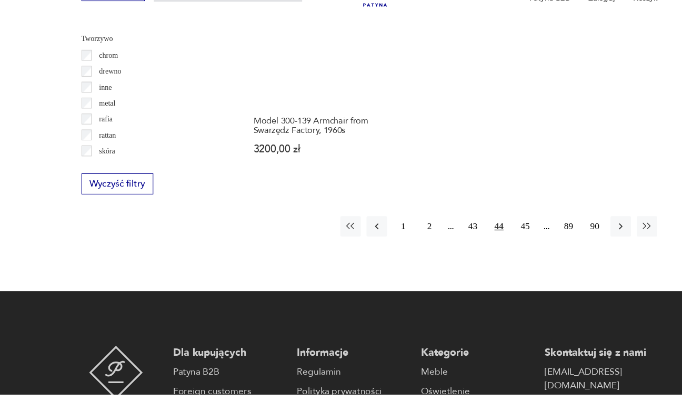
scroll to position [1525, 0]
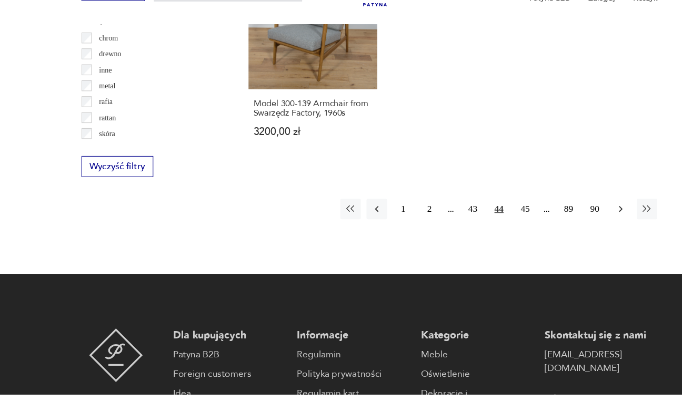
click at [569, 226] on icon "button" at bounding box center [573, 231] width 11 height 11
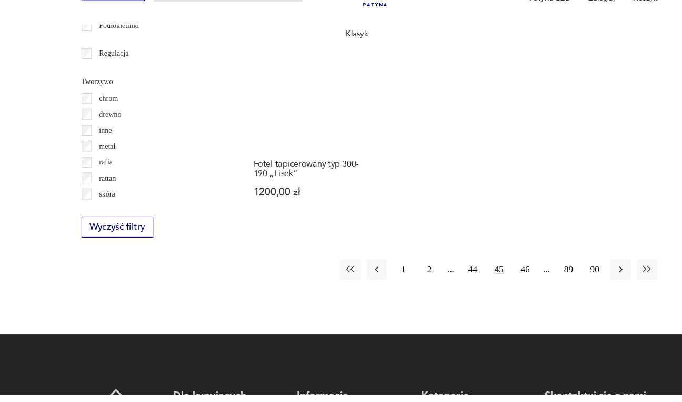
scroll to position [1521, 0]
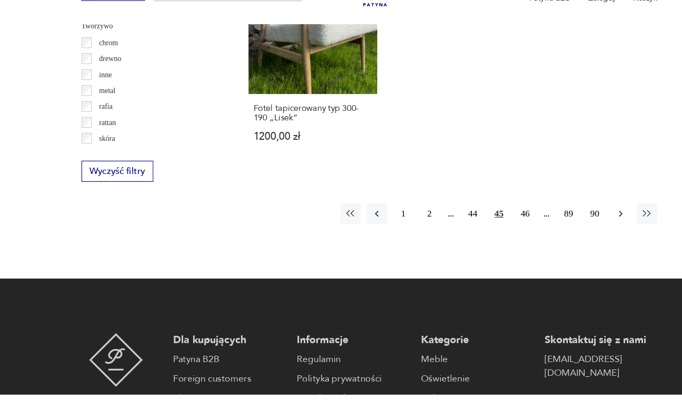
click at [573, 233] on icon "button" at bounding box center [572, 236] width 3 height 6
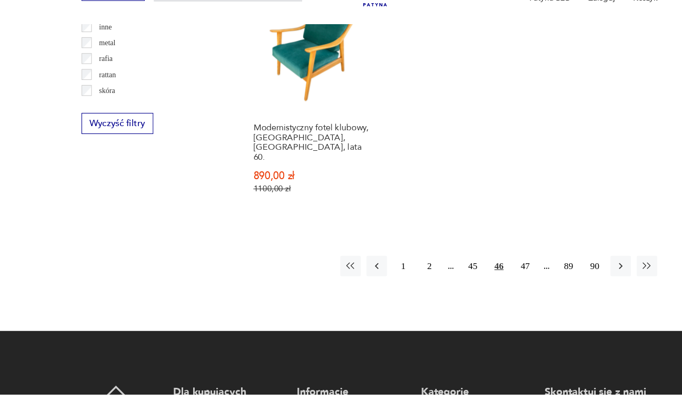
scroll to position [1585, 0]
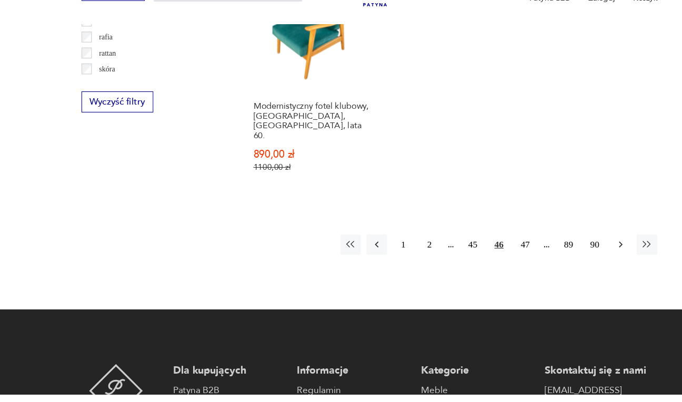
click at [574, 259] on icon "button" at bounding box center [573, 264] width 11 height 11
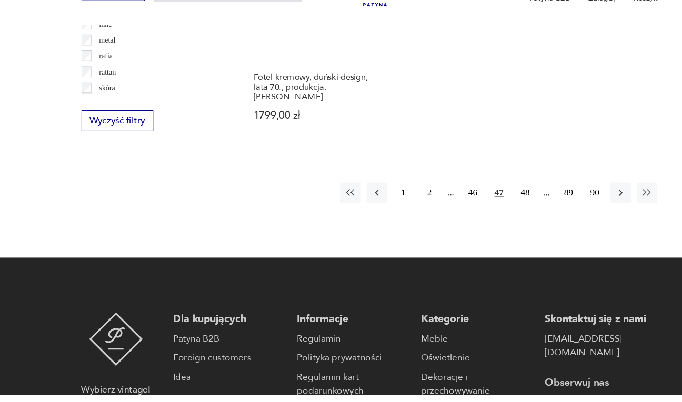
scroll to position [1569, 0]
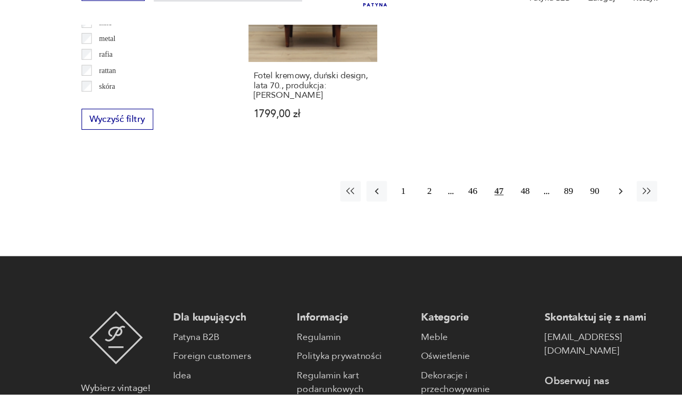
click at [574, 209] on icon "button" at bounding box center [573, 214] width 11 height 11
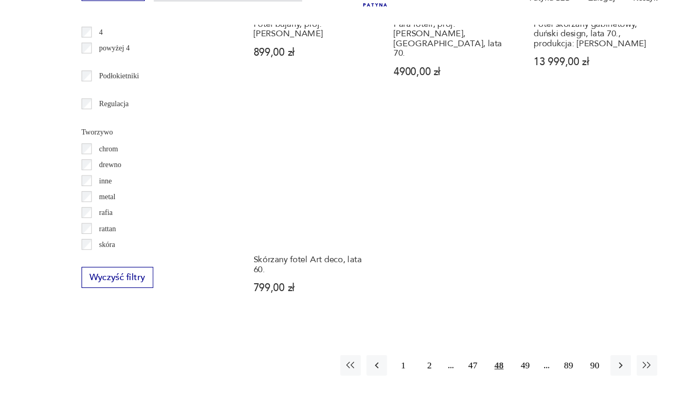
scroll to position [1434, 0]
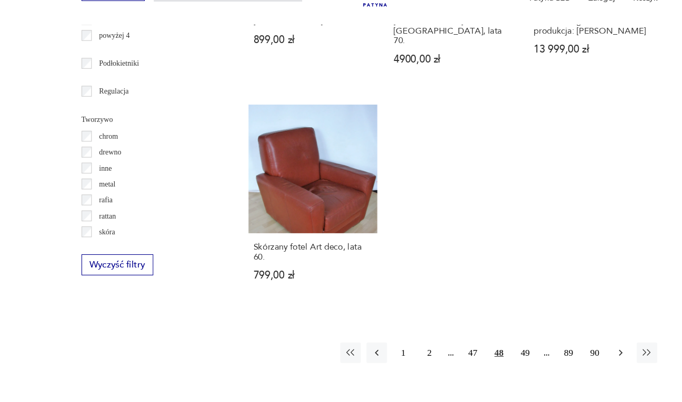
click at [575, 359] on icon "button" at bounding box center [573, 364] width 11 height 11
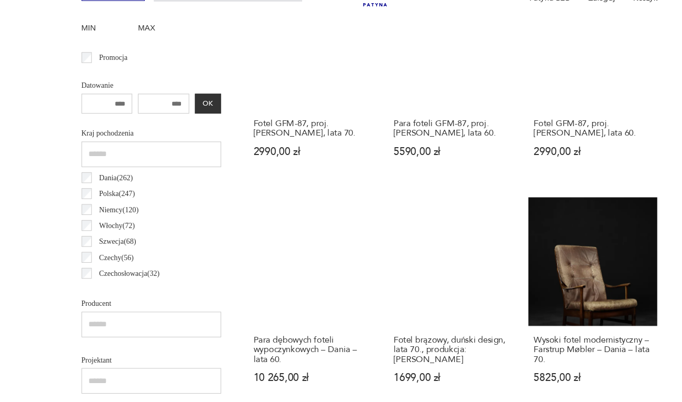
scroll to position [454, 0]
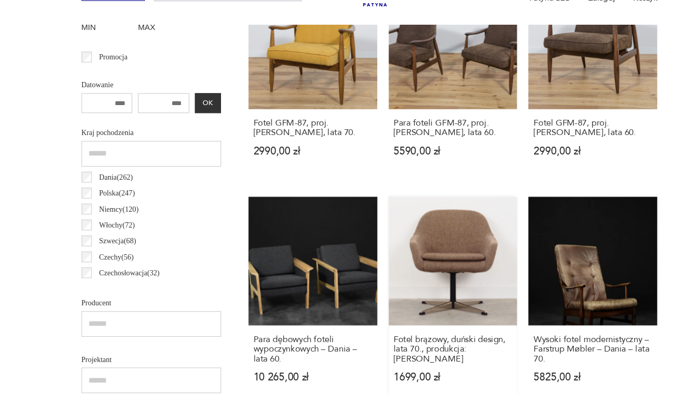
click at [432, 283] on link "Fotel brązowy, duński design, lata 70., produkcja: Dania 1699,00 zł" at bounding box center [418, 316] width 119 height 192
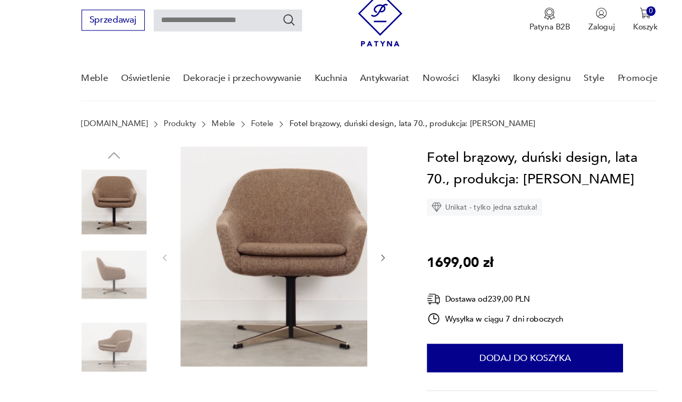
click at [105, 301] on img at bounding box center [105, 292] width 60 height 60
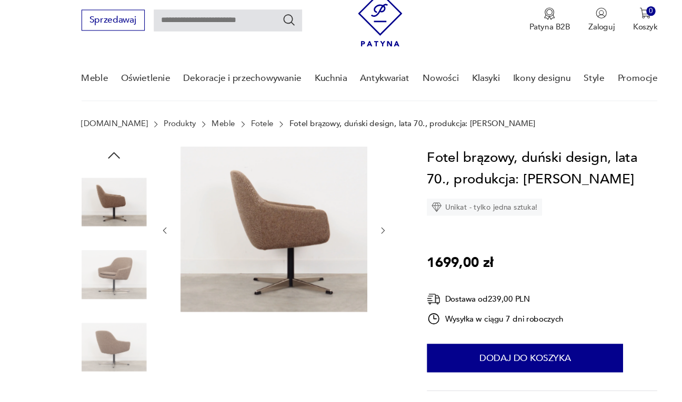
click at [118, 233] on img at bounding box center [105, 225] width 60 height 60
click at [110, 274] on img at bounding box center [105, 292] width 60 height 60
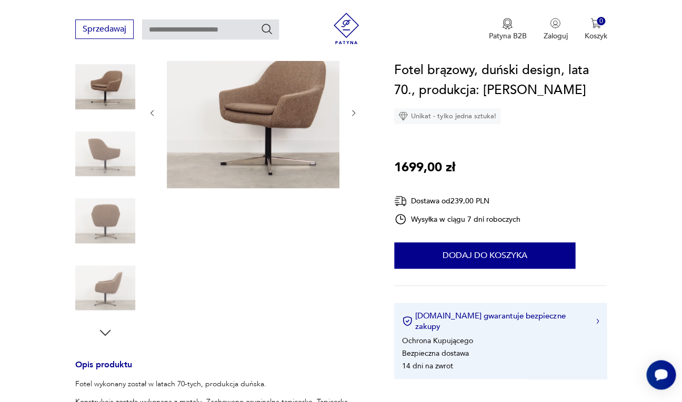
scroll to position [163, 0]
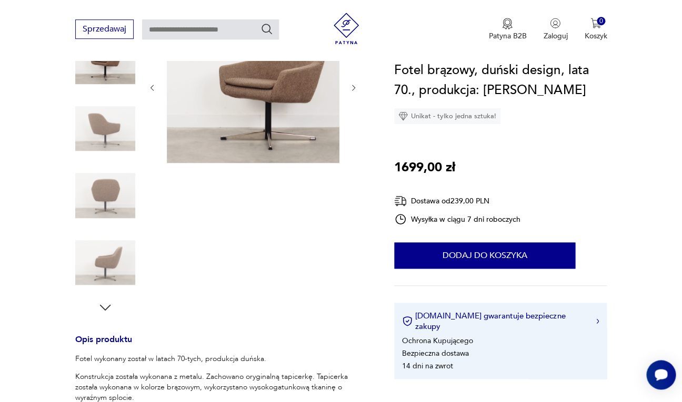
click at [111, 263] on img at bounding box center [105, 263] width 60 height 60
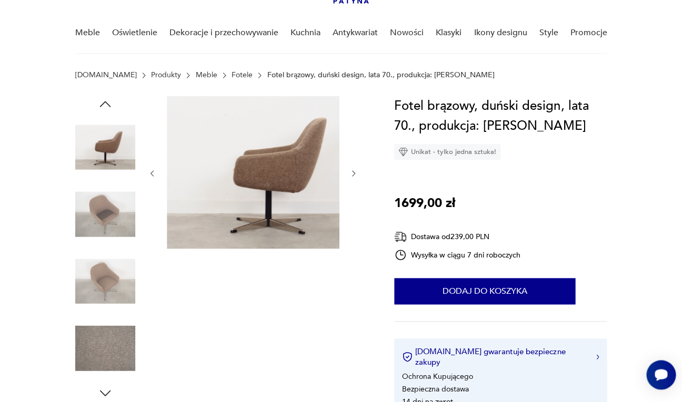
scroll to position [77, 0]
click at [106, 209] on img at bounding box center [105, 215] width 60 height 60
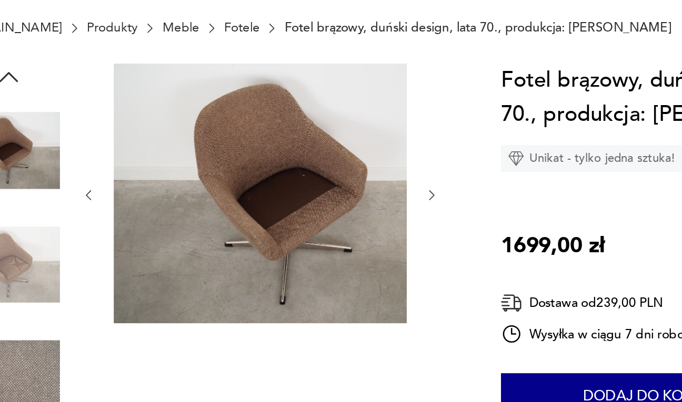
click at [123, 152] on img at bounding box center [105, 148] width 60 height 60
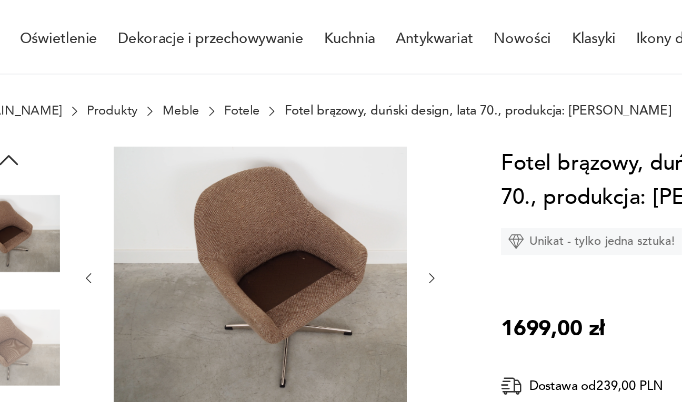
click at [108, 104] on icon "button" at bounding box center [105, 105] width 16 height 16
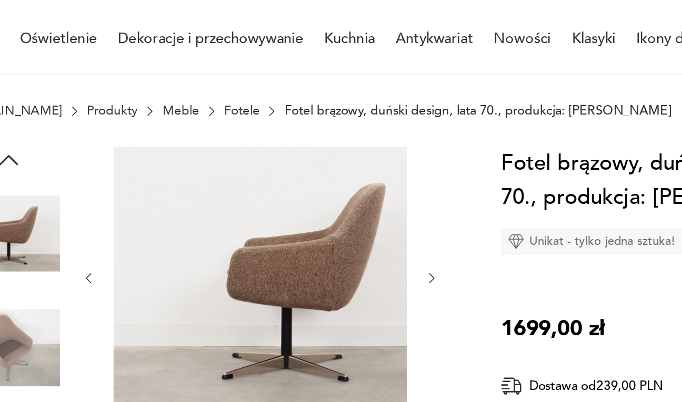
click at [122, 136] on img at bounding box center [105, 148] width 60 height 60
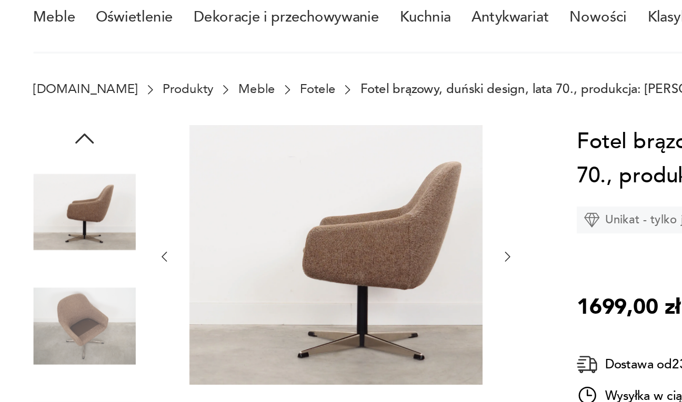
click at [104, 103] on icon "button" at bounding box center [104, 105] width 11 height 6
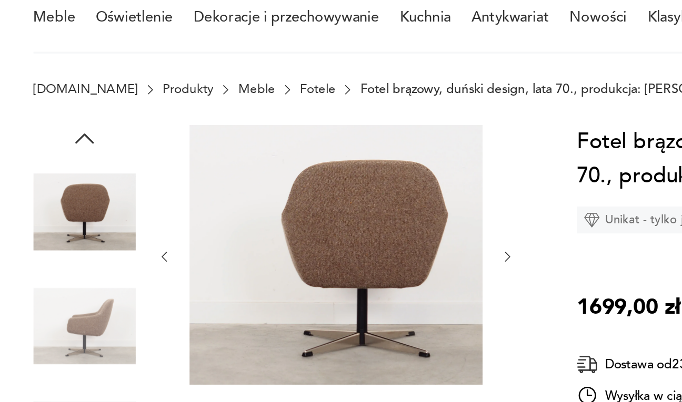
click at [104, 103] on icon "button" at bounding box center [104, 105] width 11 height 6
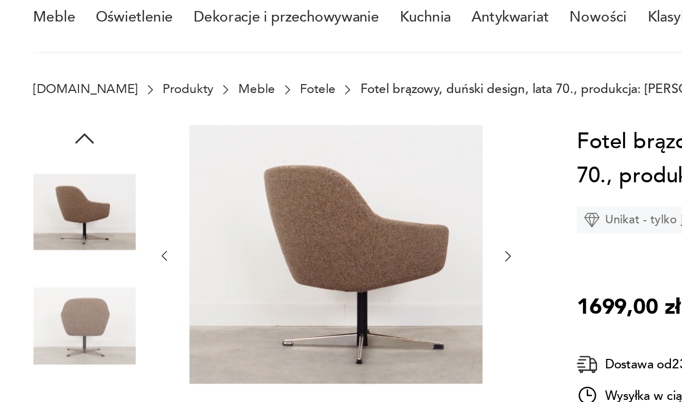
click at [104, 103] on icon "button" at bounding box center [104, 105] width 11 height 6
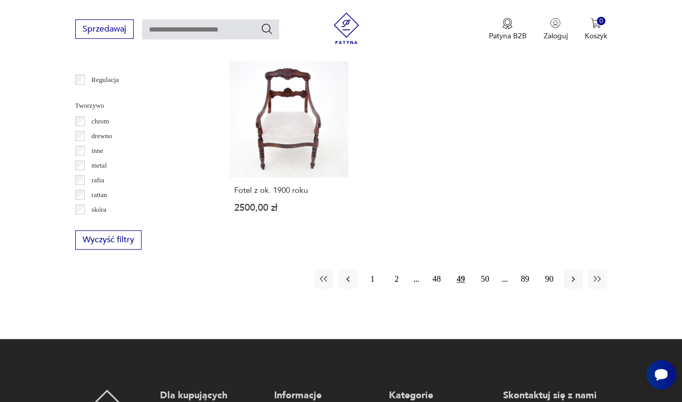
scroll to position [1490, 0]
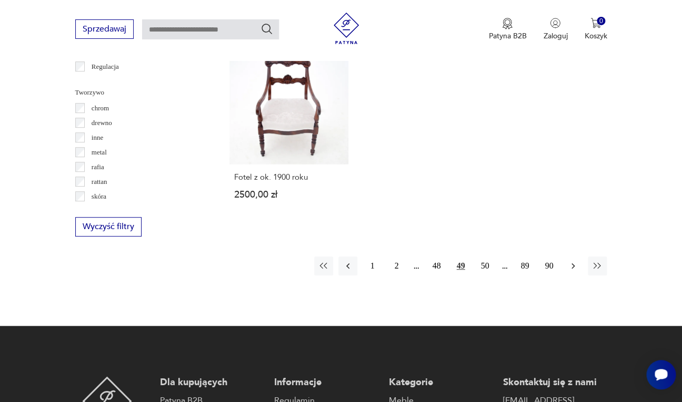
click at [573, 261] on icon "button" at bounding box center [573, 266] width 11 height 11
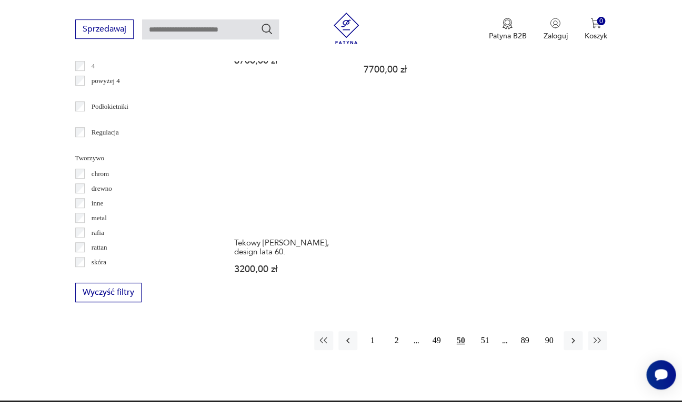
scroll to position [1480, 0]
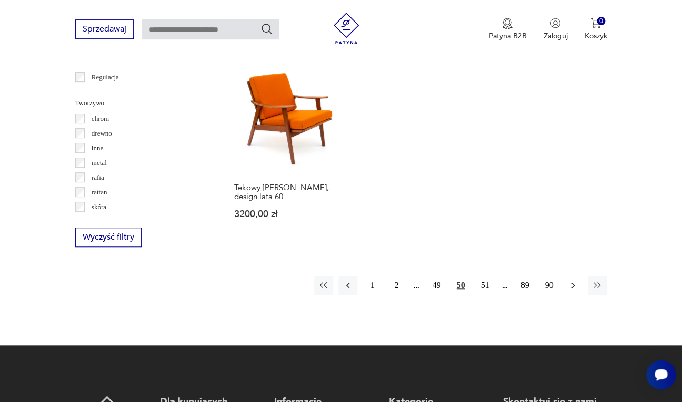
click at [571, 280] on icon "button" at bounding box center [573, 285] width 11 height 11
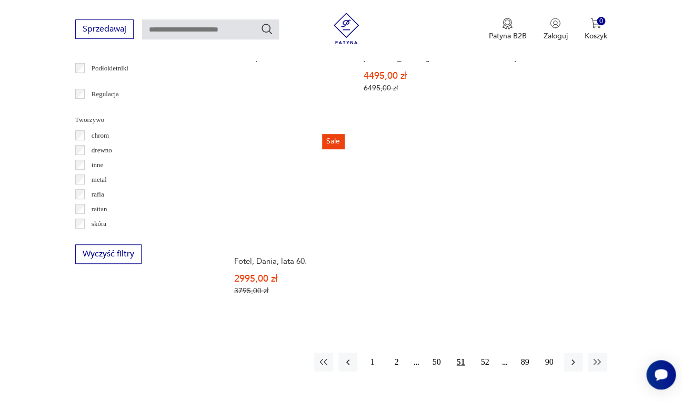
scroll to position [1505, 0]
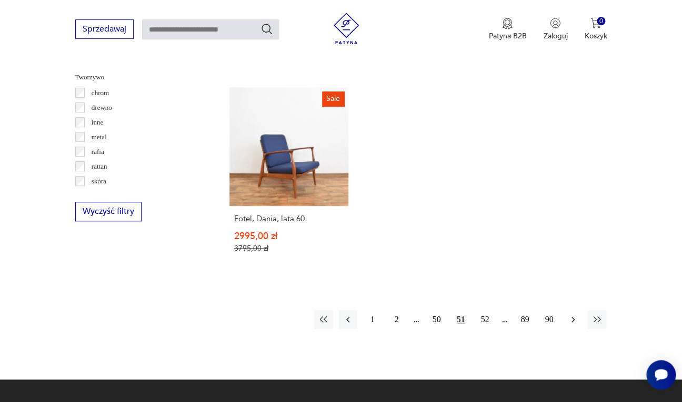
click at [571, 315] on icon "button" at bounding box center [573, 320] width 11 height 11
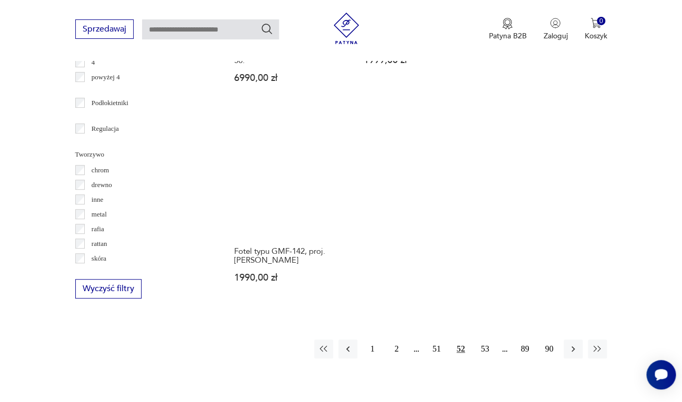
scroll to position [1429, 0]
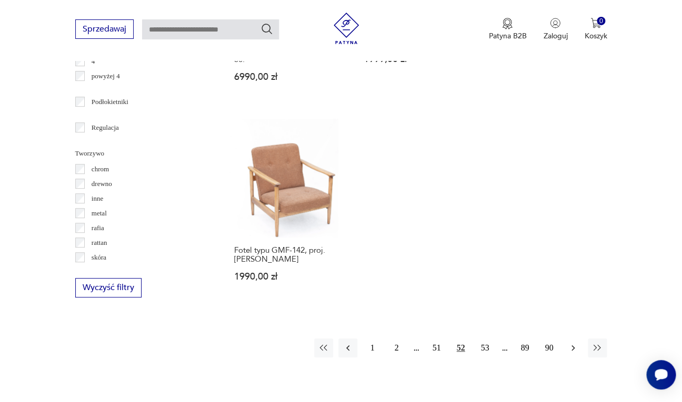
click at [571, 343] on icon "button" at bounding box center [573, 348] width 11 height 11
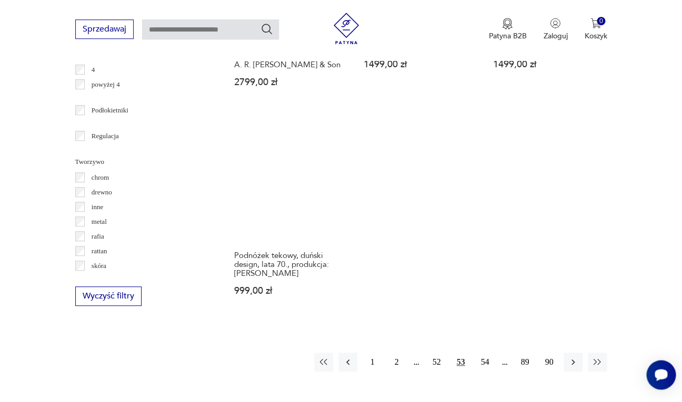
scroll to position [1428, 0]
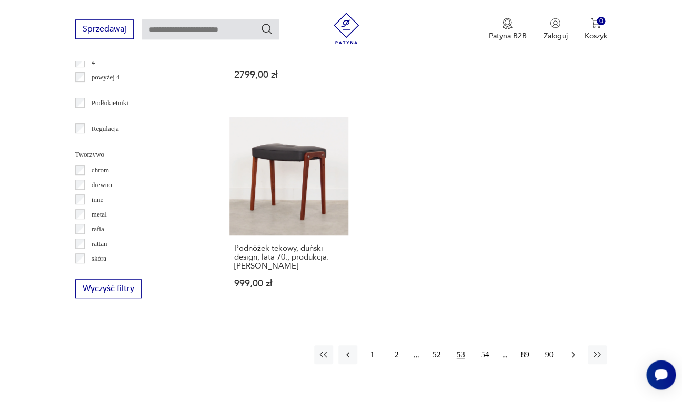
click at [572, 350] on icon "button" at bounding box center [573, 355] width 11 height 11
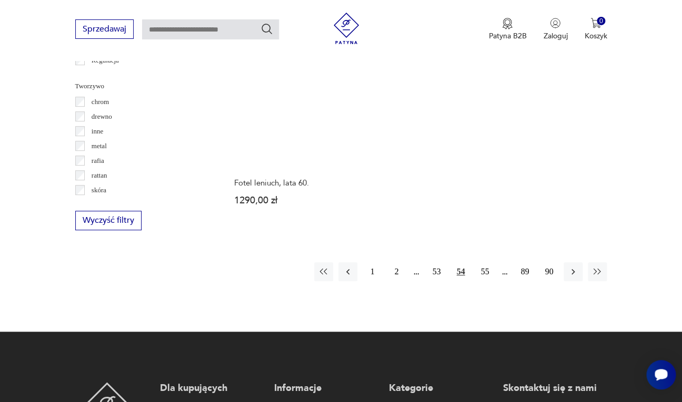
scroll to position [1507, 0]
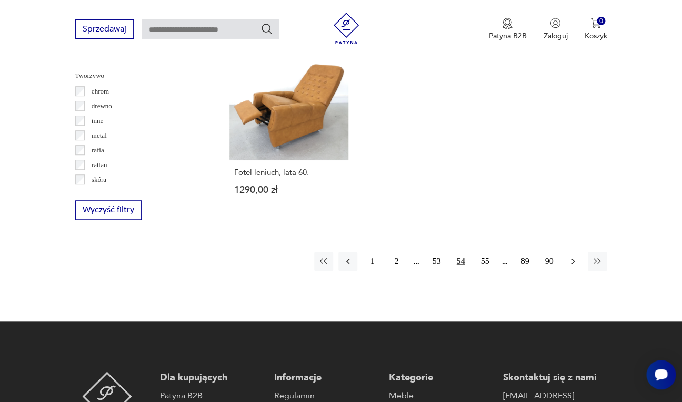
click at [573, 256] on icon "button" at bounding box center [573, 261] width 11 height 11
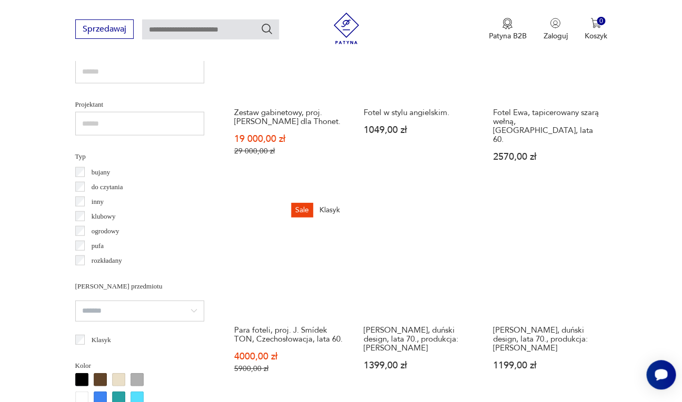
scroll to position [720, 0]
